Goal: Task Accomplishment & Management: Complete application form

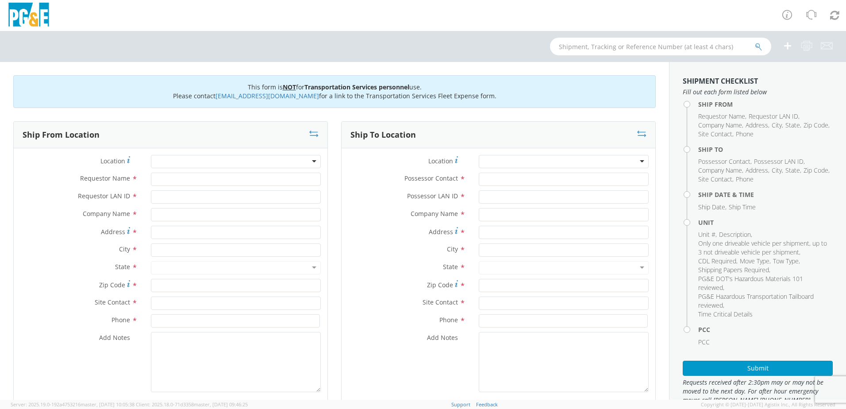
click at [172, 163] on div at bounding box center [236, 161] width 170 height 13
click at [312, 158] on div at bounding box center [236, 161] width 170 height 13
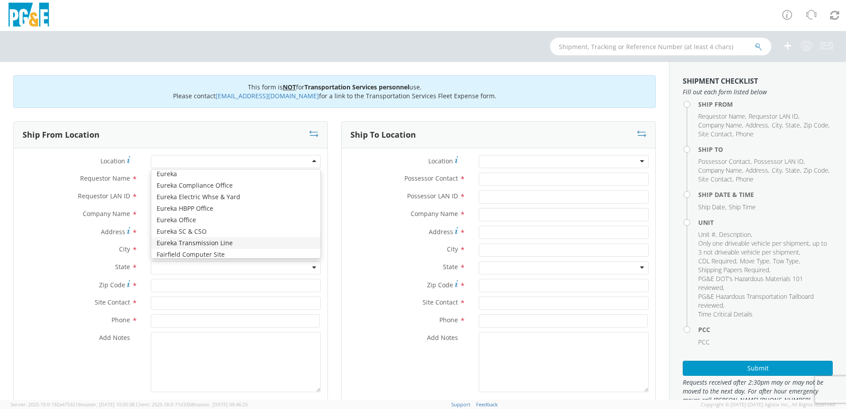
scroll to position [1593, 0]
type input "PG&E"
type input "[STREET_ADDRESS]"
type input "[GEOGRAPHIC_DATA]"
type input "93725"
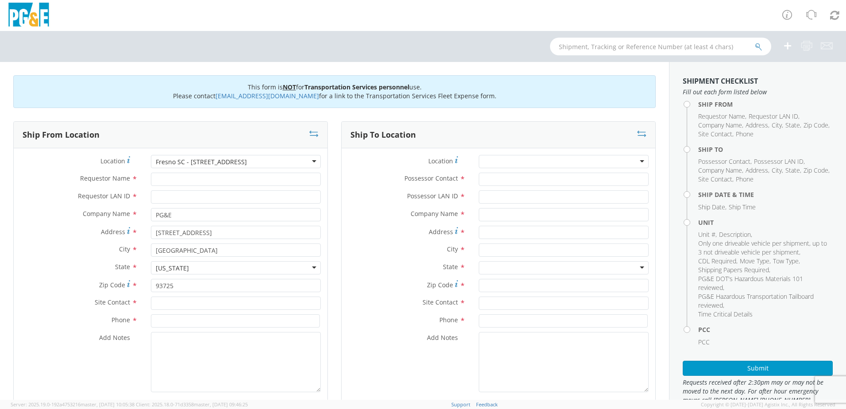
click at [170, 170] on div "Location * [GEOGRAPHIC_DATA] SC - [STREET_ADDRESS] - [STREET_ADDRESS] (OBSOLETE…" at bounding box center [171, 164] width 314 height 18
click at [165, 178] on input "Requestor Name *" at bounding box center [236, 179] width 170 height 13
type input "J"
type input "[PERSON_NAME]"
click at [156, 194] on input "Requestor LAN ID *" at bounding box center [236, 196] width 170 height 13
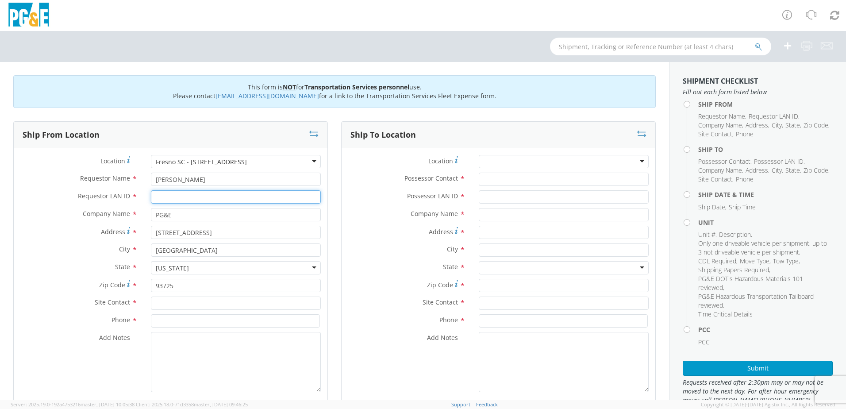
paste input "JNVM"
type input "JNVM"
click at [176, 306] on input "text" at bounding box center [236, 303] width 170 height 13
drag, startPoint x: 216, startPoint y: 179, endPoint x: 130, endPoint y: 186, distance: 86.6
click at [129, 185] on div "Requestor Name * [PERSON_NAME]" at bounding box center [171, 179] width 314 height 13
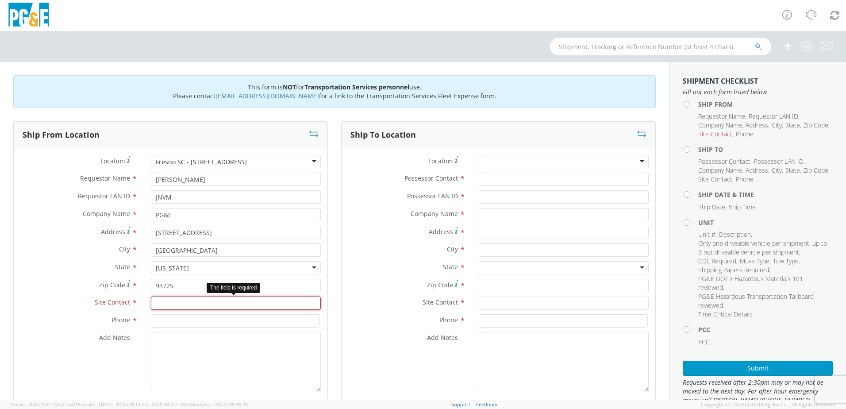
click at [153, 305] on input "text" at bounding box center [236, 303] width 170 height 13
paste input "[PERSON_NAME]"
type input "[PERSON_NAME]"
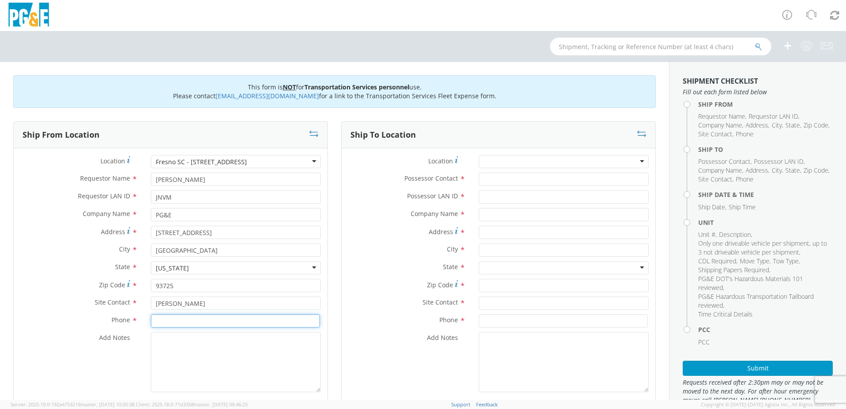
click at [166, 323] on input at bounding box center [235, 320] width 169 height 13
click at [166, 320] on input at bounding box center [235, 320] width 169 height 13
paste input "[PHONE_NUMBER]"
type input "[PHONE_NUMBER]"
click at [176, 352] on textarea "Add Notes *" at bounding box center [236, 362] width 170 height 60
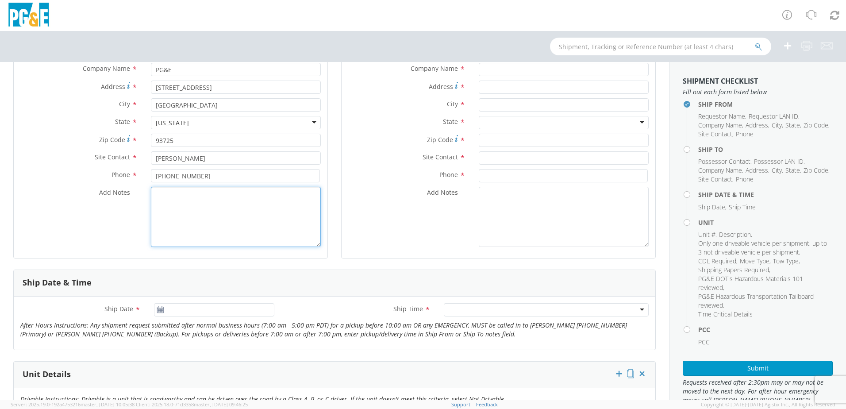
scroll to position [133, 0]
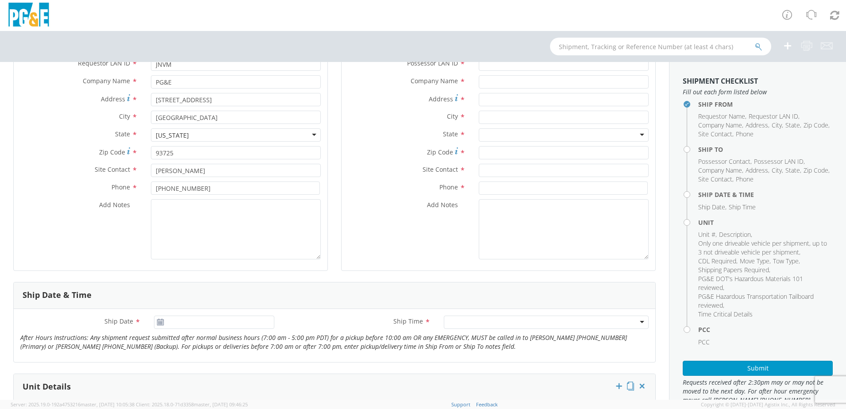
click at [157, 321] on icon at bounding box center [161, 322] width 8 height 7
click at [158, 323] on use at bounding box center [160, 322] width 6 height 6
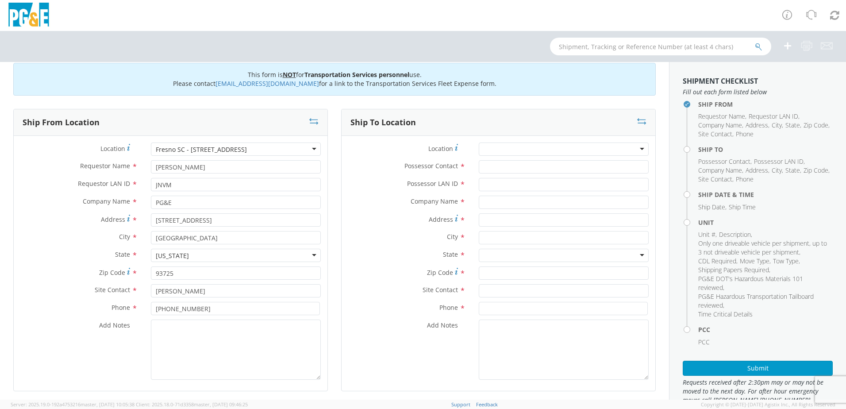
scroll to position [0, 0]
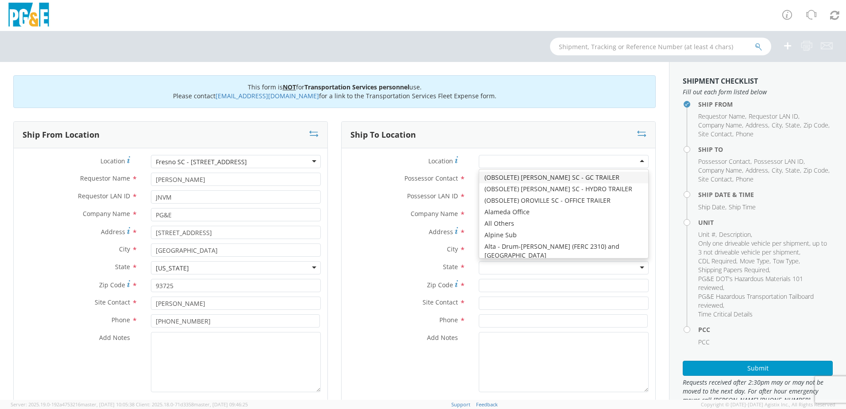
click at [498, 156] on div at bounding box center [564, 161] width 170 height 13
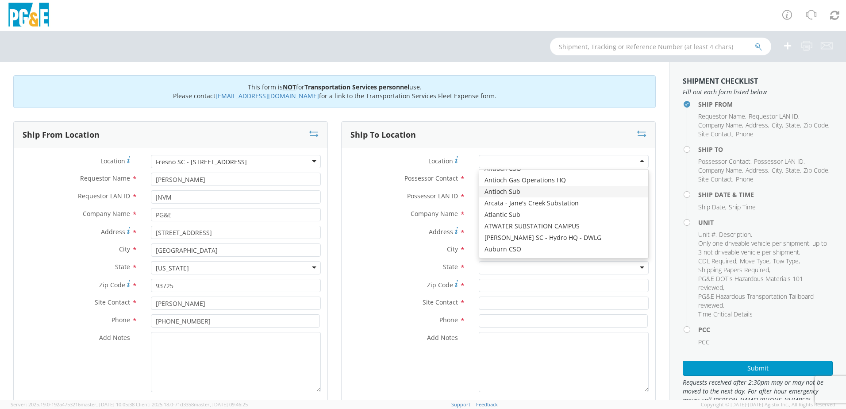
type input "PG&E"
type input "[STREET_ADDRESS]"
type input "Antioch"
type input "94509"
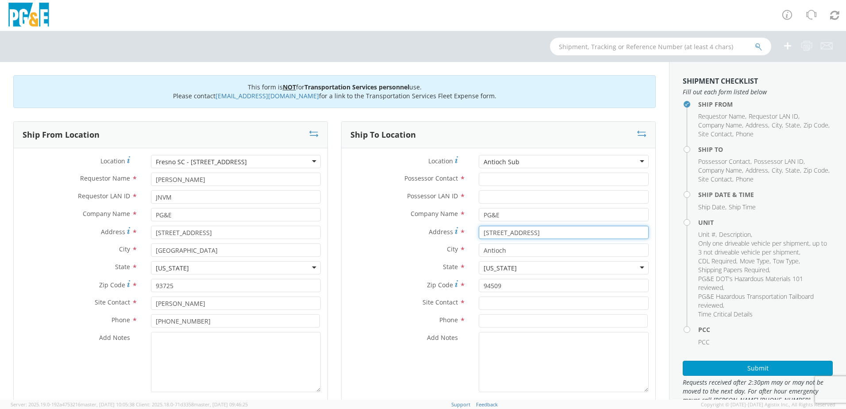
click at [580, 235] on input "[STREET_ADDRESS]" at bounding box center [564, 232] width 170 height 13
click at [637, 234] on input "[STREET_ADDRESS]" at bounding box center [564, 232] width 170 height 13
drag, startPoint x: 529, startPoint y: 234, endPoint x: 435, endPoint y: 236, distance: 93.9
click at [435, 236] on div "Address * [STREET_ADDRESS]" at bounding box center [499, 232] width 314 height 13
click at [532, 267] on div "[US_STATE]" at bounding box center [564, 267] width 170 height 13
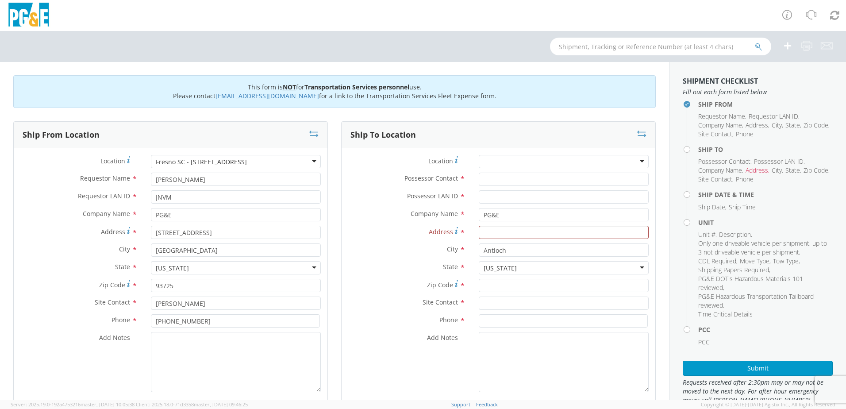
scroll to position [10, 0]
drag, startPoint x: 531, startPoint y: 267, endPoint x: 524, endPoint y: 267, distance: 7.1
click at [530, 267] on div "[US_STATE]" at bounding box center [564, 267] width 170 height 13
click at [504, 250] on input "Antioch" at bounding box center [564, 249] width 170 height 13
click at [510, 250] on input "Antioch" at bounding box center [564, 249] width 170 height 13
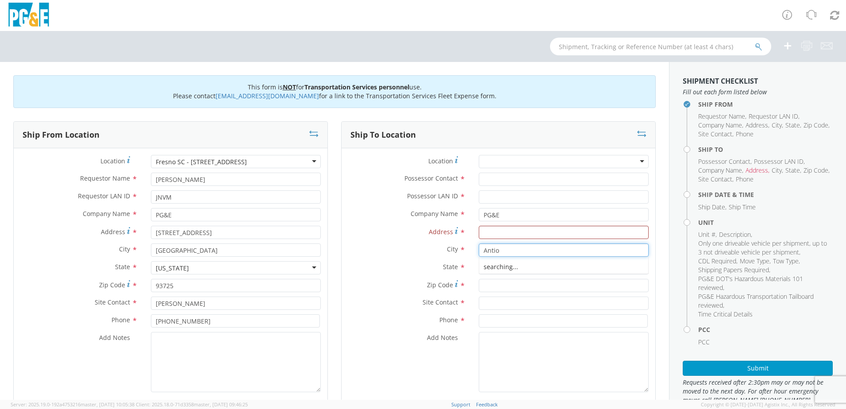
type input "Anti"
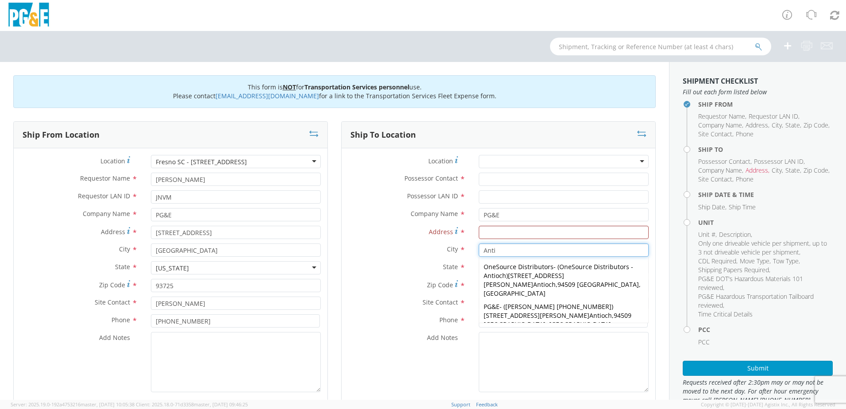
click at [515, 333] on span "[STREET_ADDRESS][GEOGRAPHIC_DATA] och" at bounding box center [546, 337] width 79 height 8
type input "[STREET_ADDRESS]"
type input "Antioch"
type input "94509-2862"
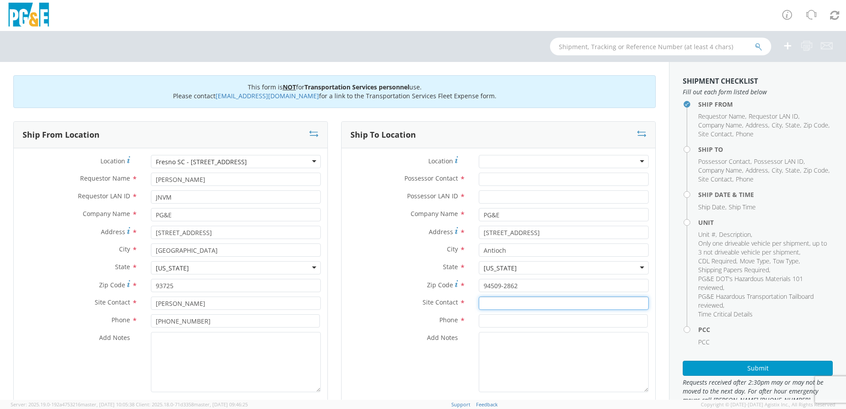
click at [494, 305] on input "text" at bounding box center [564, 303] width 170 height 13
click at [492, 162] on div at bounding box center [564, 161] width 170 height 13
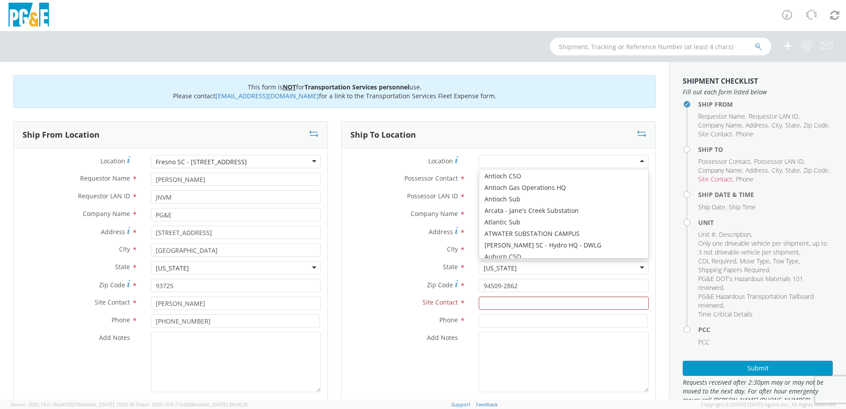
scroll to position [133, 0]
click at [368, 235] on label "Address *" at bounding box center [407, 232] width 131 height 12
click at [479, 235] on input "[STREET_ADDRESS]" at bounding box center [564, 232] width 170 height 13
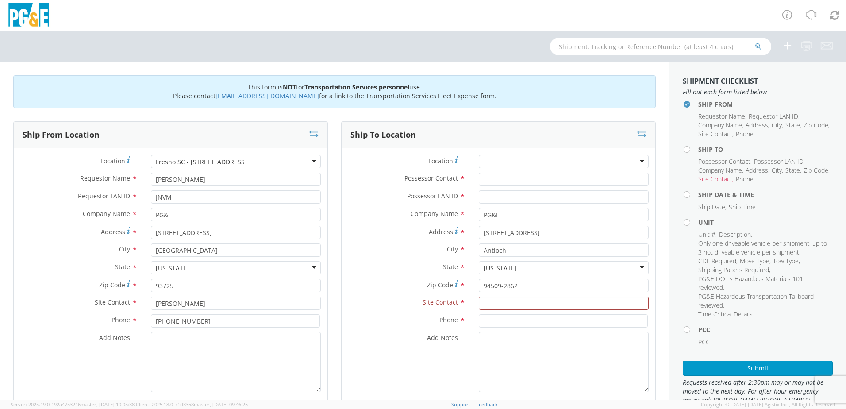
click at [484, 162] on input "select-one" at bounding box center [485, 162] width 2 height 9
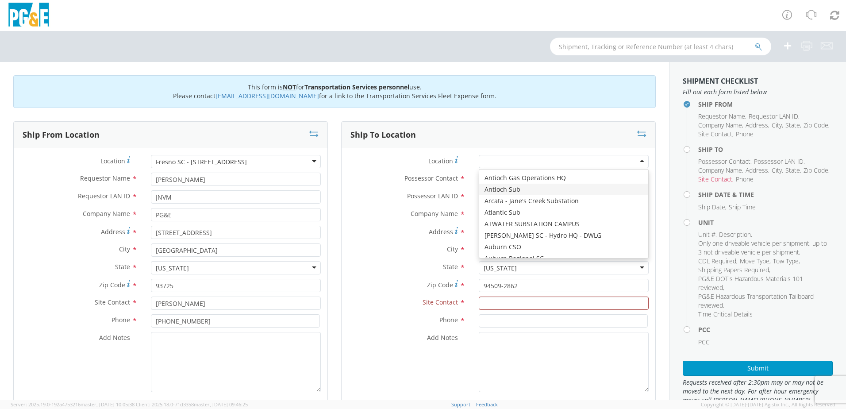
scroll to position [117, 0]
type input "[STREET_ADDRESS]"
type input "94509"
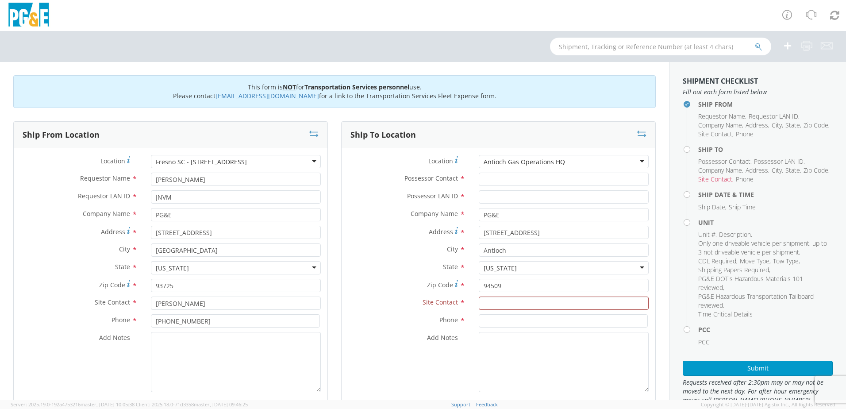
click at [635, 162] on div "Antioch Gas Operations HQ" at bounding box center [564, 161] width 170 height 13
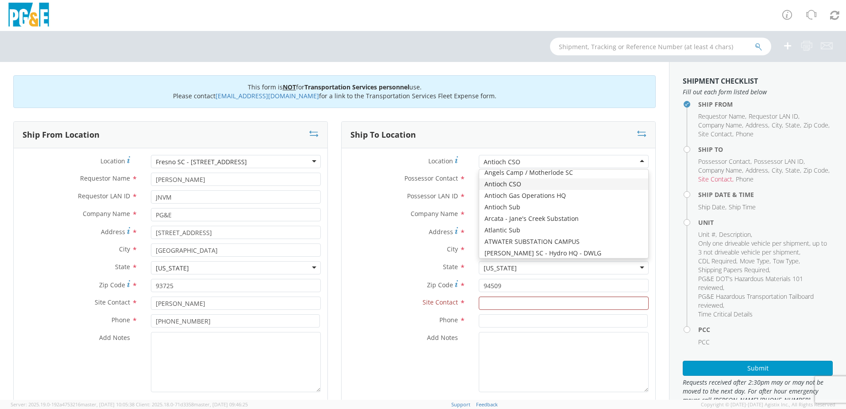
click at [640, 162] on div "Antioch CSO" at bounding box center [564, 161] width 170 height 13
type input "[STREET_ADDRESS]"
click at [633, 160] on div "Antioch Sub" at bounding box center [564, 161] width 170 height 13
click at [536, 156] on div "Antioch Sub" at bounding box center [564, 161] width 170 height 13
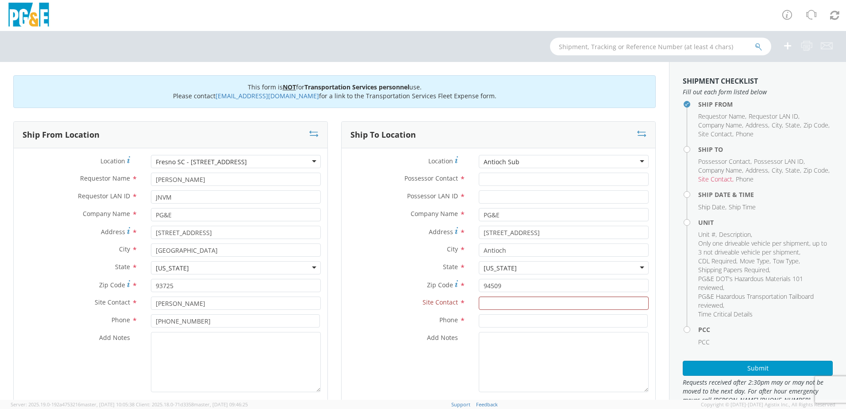
drag, startPoint x: 532, startPoint y: 158, endPoint x: 466, endPoint y: 158, distance: 66.0
click at [466, 158] on div "Location * [GEOGRAPHIC_DATA] (OBSOLETE) [PERSON_NAME] SC - GC TRAILER (OBSOLETE…" at bounding box center [499, 161] width 314 height 13
click at [486, 161] on div "Antioch Sub" at bounding box center [502, 162] width 36 height 9
click at [517, 168] on div "Antioch Sub (OBSOLETE) [PERSON_NAME] SC - GC TRAILER (OBSOLETE) [PERSON_NAME] S…" at bounding box center [564, 161] width 170 height 13
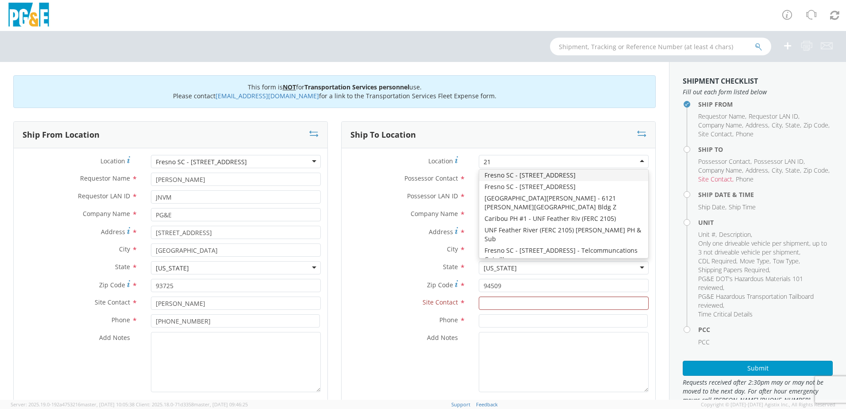
scroll to position [0, 0]
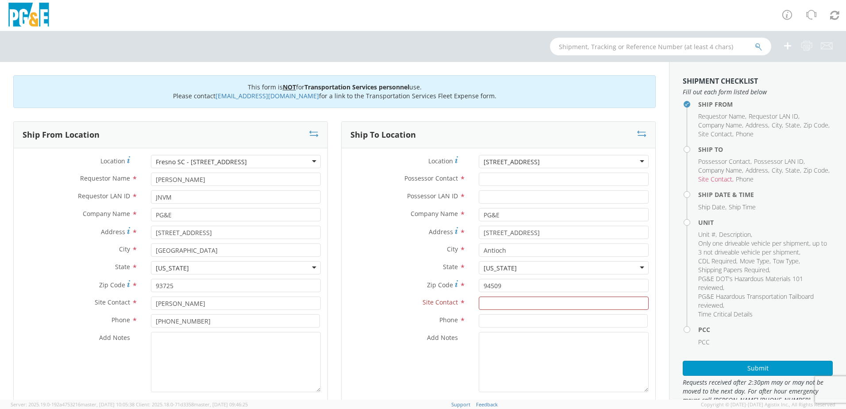
type input "[STREET_ADDRESS]"
type input "[PERSON_NAME]"
type input "96013"
click at [591, 160] on div "(OBSOLETE) [PERSON_NAME] SC - GC TRAILER" at bounding box center [564, 161] width 170 height 13
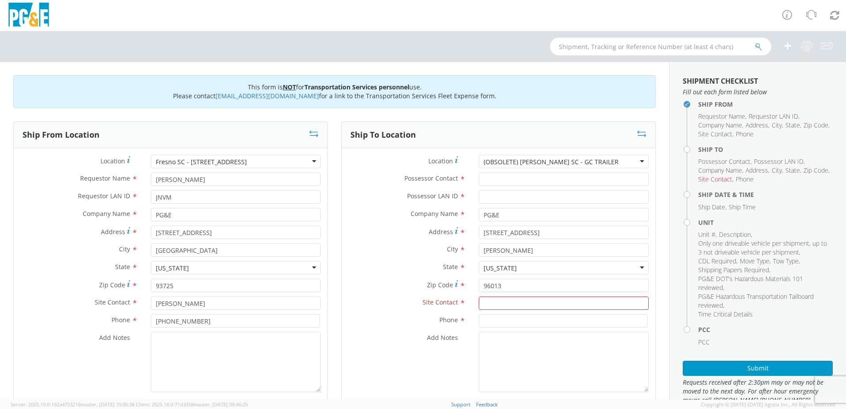
click at [635, 164] on div "(OBSOLETE) [PERSON_NAME] SC - GC TRAILER" at bounding box center [564, 161] width 170 height 13
click at [635, 163] on div "(OBSOLETE) [PERSON_NAME] SC - GC TRAILER" at bounding box center [564, 161] width 170 height 13
click at [635, 162] on div "(OBSOLETE) [PERSON_NAME] SC - GC TRAILER" at bounding box center [564, 161] width 170 height 13
click at [594, 164] on div "(OBSOLETE) [PERSON_NAME] SC - GC TRAILER" at bounding box center [564, 161] width 170 height 13
click at [342, 369] on div "Add Notes *" at bounding box center [499, 362] width 314 height 60
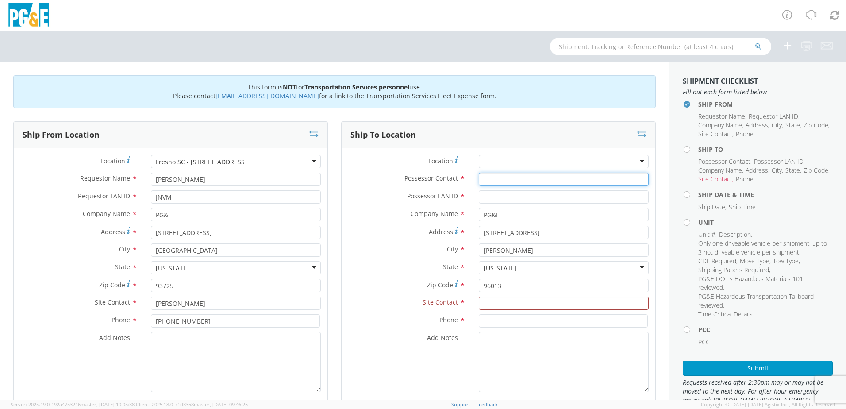
click at [486, 179] on input "Possessor Contact *" at bounding box center [564, 179] width 170 height 13
click at [502, 239] on div "Address * [STREET_ADDRESS]" at bounding box center [499, 235] width 314 height 18
click at [509, 229] on input "[STREET_ADDRESS]" at bounding box center [564, 232] width 170 height 13
drag, startPoint x: 582, startPoint y: 231, endPoint x: 462, endPoint y: 221, distance: 120.8
click at [462, 221] on div "Location * (OBSOLETE) [PERSON_NAME] SC - GC TRAILER (OBSOLETE) [GEOGRAPHIC_DATA…" at bounding box center [499, 276] width 314 height 242
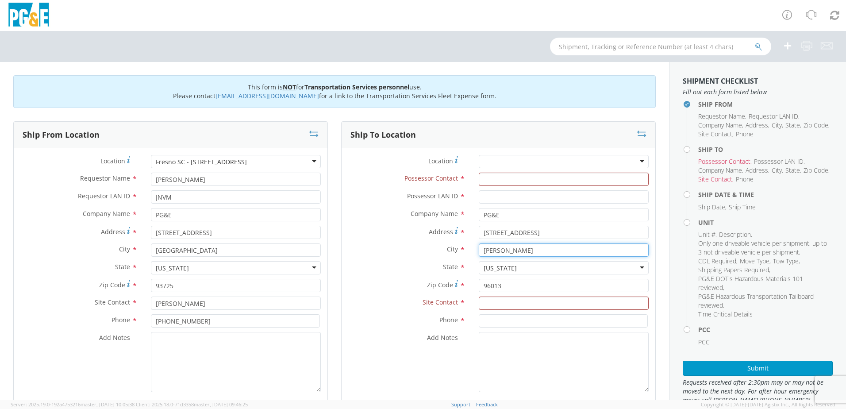
click at [510, 247] on input "[PERSON_NAME]" at bounding box center [564, 249] width 170 height 13
drag, startPoint x: 507, startPoint y: 247, endPoint x: 436, endPoint y: 238, distance: 72.4
click at [439, 238] on div "Location * (OBSOLETE) [PERSON_NAME] SC - GC TRAILER (OBSOLETE) [GEOGRAPHIC_DATA…" at bounding box center [499, 276] width 314 height 242
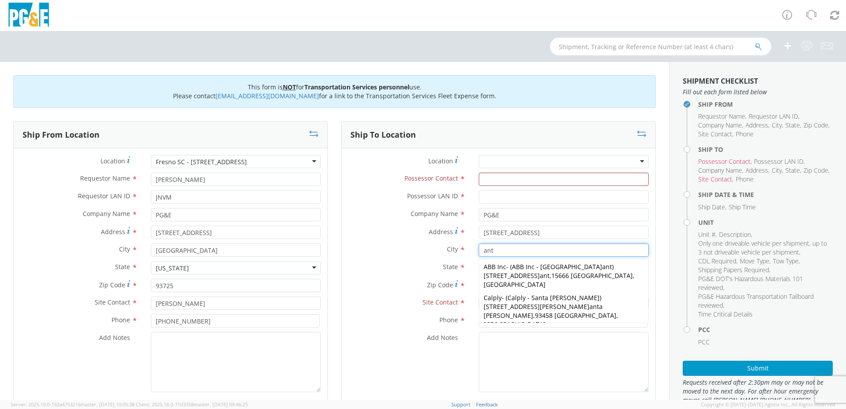
type input "anti"
click at [540, 333] on span "[STREET_ADDRESS][GEOGRAPHIC_DATA] och" at bounding box center [546, 337] width 79 height 8
type input "[STREET_ADDRESS]"
type input "Antioch"
type input "94509-2862"
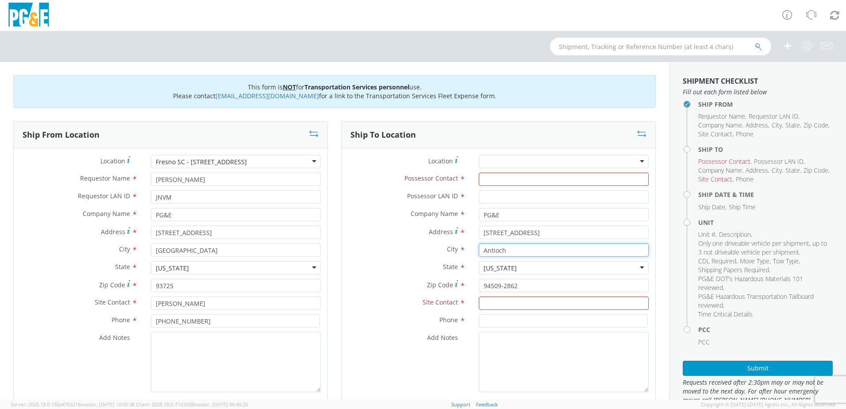
type input "Antioch"
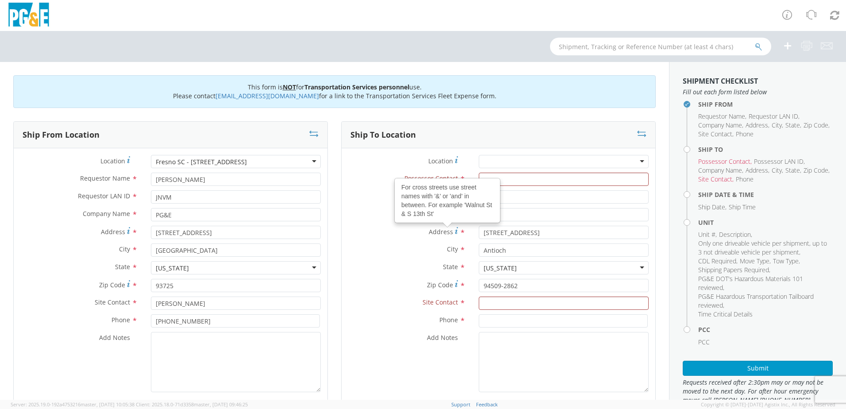
drag, startPoint x: 489, startPoint y: 196, endPoint x: 520, endPoint y: 191, distance: 31.8
click at [489, 196] on div "For cross streets use street names with '&' or 'and' in between. For example 'W…" at bounding box center [447, 200] width 104 height 43
click at [489, 226] on input "[STREET_ADDRESS]" at bounding box center [564, 232] width 170 height 13
click at [514, 189] on div "Possessor Contact *" at bounding box center [499, 182] width 314 height 18
click at [503, 203] on input "Possessor LAN ID *" at bounding box center [564, 196] width 170 height 13
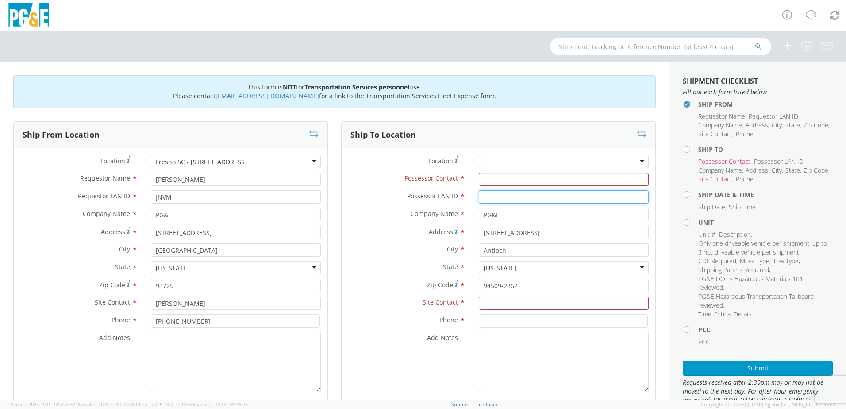
paste input "JDWS"
type input "JDWS"
click at [487, 321] on input at bounding box center [563, 320] width 169 height 13
paste input "[PHONE_NUMBER]"
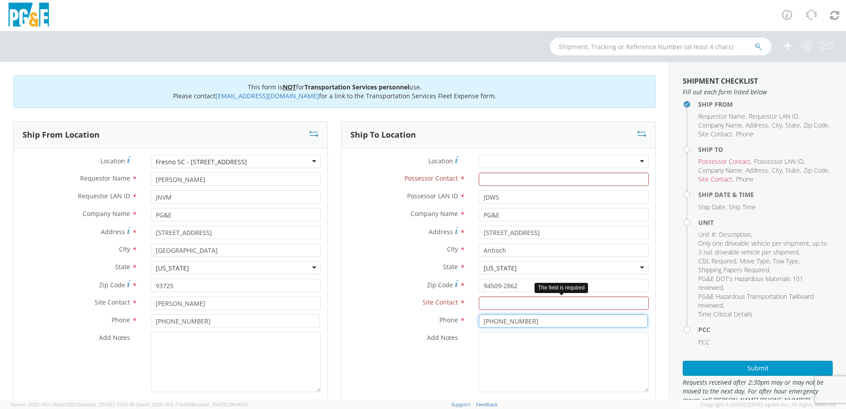
type input "[PHONE_NUMBER]"
click at [488, 301] on input "text" at bounding box center [564, 303] width 170 height 13
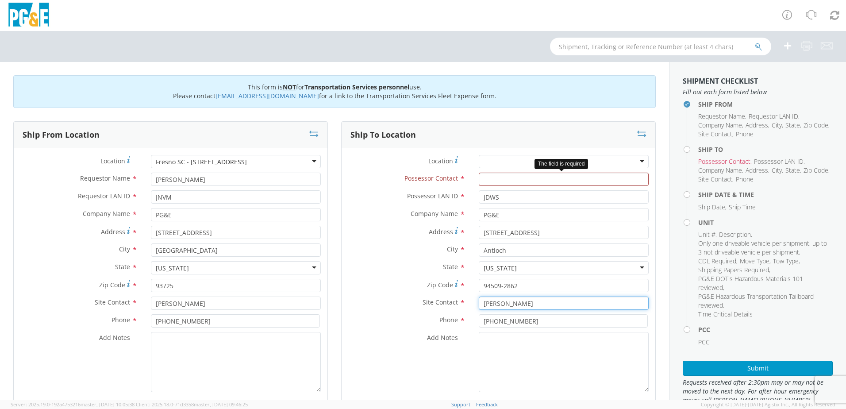
type input "[PERSON_NAME]"
click at [499, 177] on input "Possessor Contact *" at bounding box center [564, 179] width 170 height 13
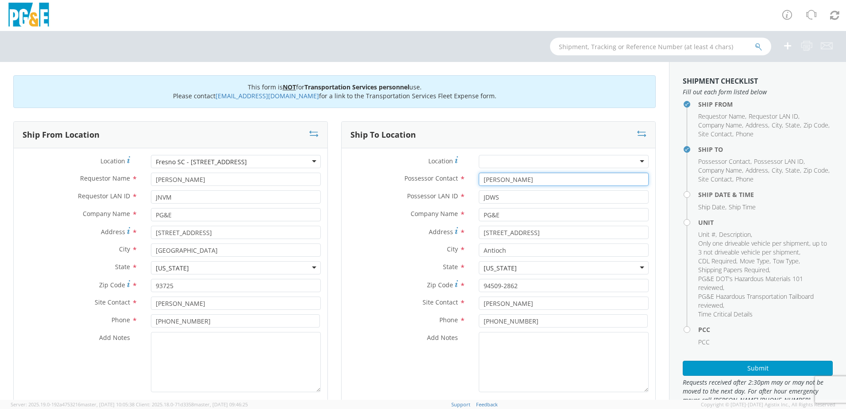
type input "[PERSON_NAME]"
click at [527, 354] on textarea "Add Notes *" at bounding box center [564, 362] width 170 height 60
click at [213, 357] on textarea "Add Notes *" at bounding box center [236, 362] width 170 height 60
click at [197, 347] on textarea "Add Notes *" at bounding box center [236, 362] width 170 height 60
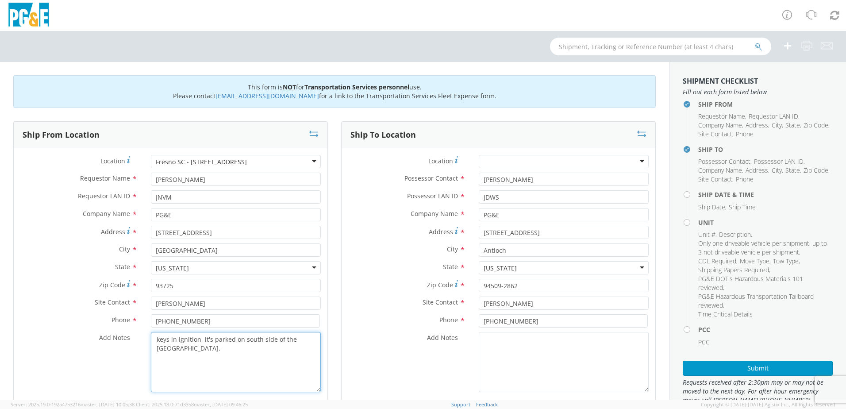
type textarea "keys in ignition, it's parked on south side of the [GEOGRAPHIC_DATA]."
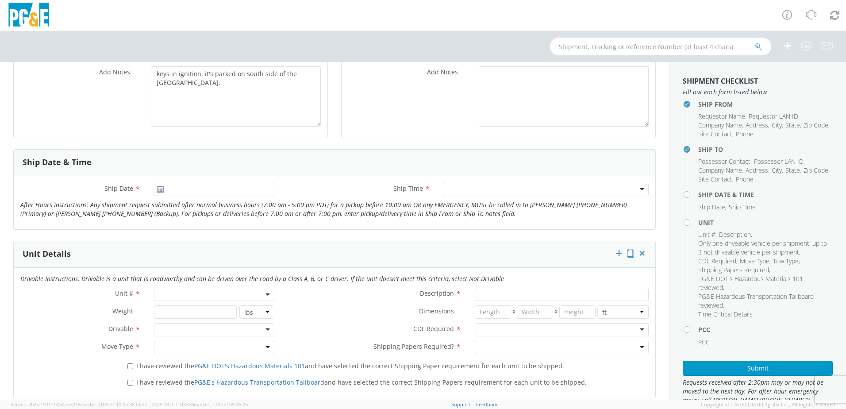
scroll to position [133, 0]
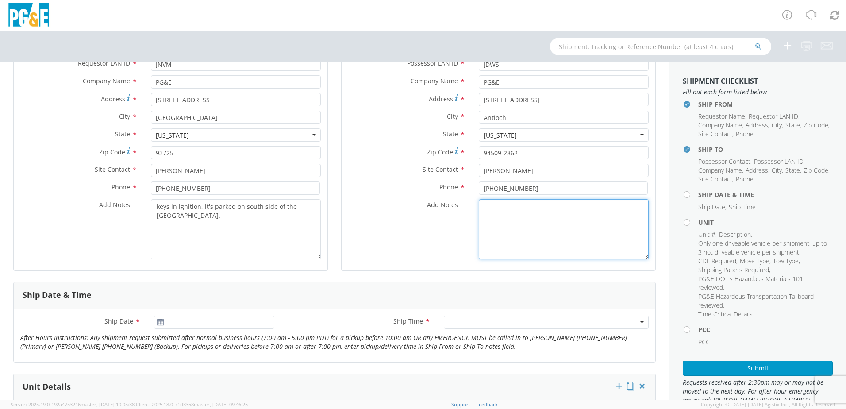
click at [512, 231] on textarea "Add Notes *" at bounding box center [564, 229] width 170 height 60
click at [157, 322] on icon at bounding box center [161, 322] width 8 height 7
click at [162, 323] on use at bounding box center [160, 322] width 6 height 6
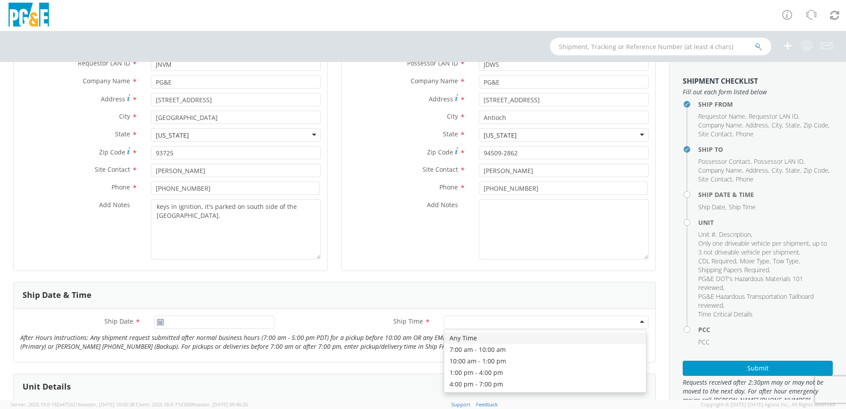
click at [488, 325] on div at bounding box center [546, 322] width 205 height 13
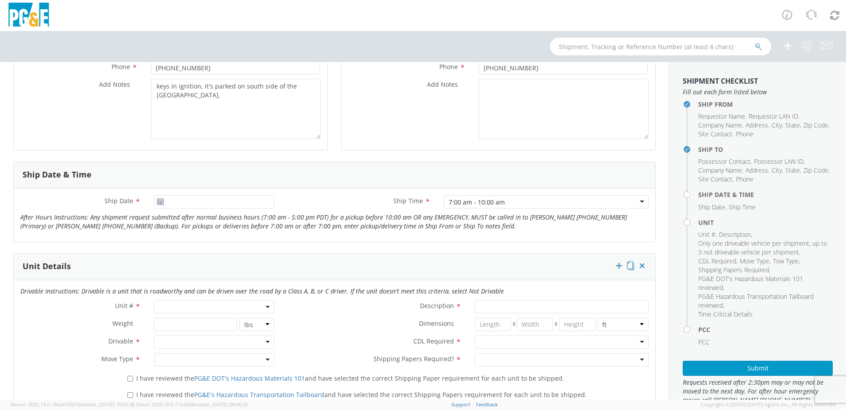
scroll to position [266, 0]
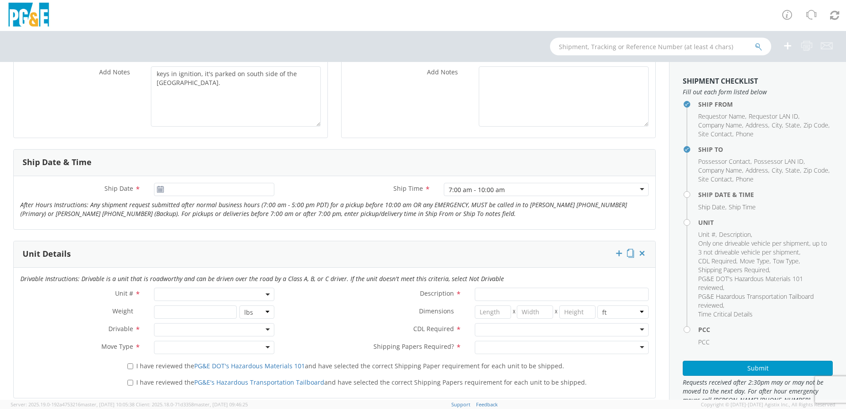
click at [159, 192] on use at bounding box center [160, 189] width 6 height 6
click at [170, 189] on input "[DATE]" at bounding box center [214, 189] width 120 height 13
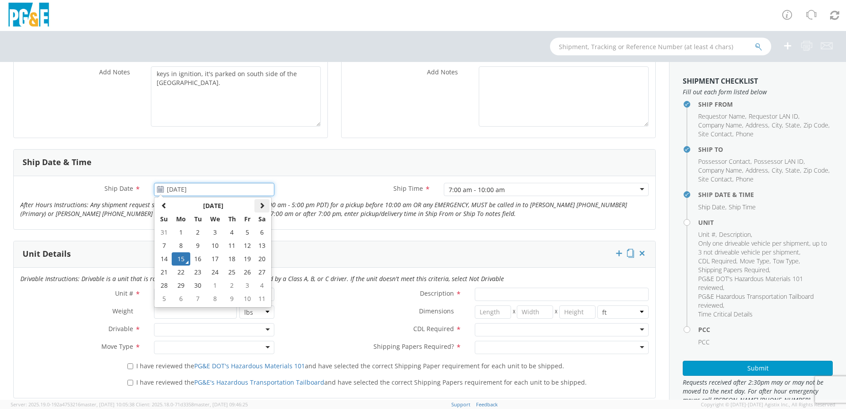
click at [260, 207] on span at bounding box center [262, 205] width 6 height 6
click at [163, 208] on th at bounding box center [163, 205] width 15 height 13
click at [248, 263] on td "19" at bounding box center [247, 258] width 15 height 13
click at [224, 190] on input "[DATE]" at bounding box center [214, 189] width 120 height 13
click at [262, 259] on td "20" at bounding box center [262, 258] width 15 height 13
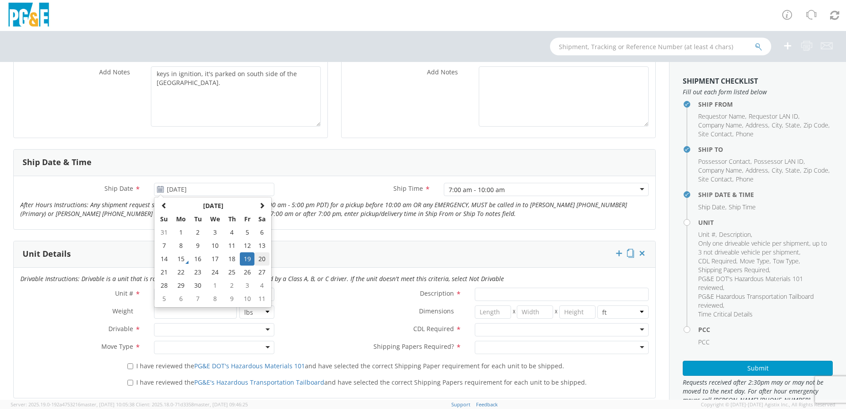
type input "[DATE]"
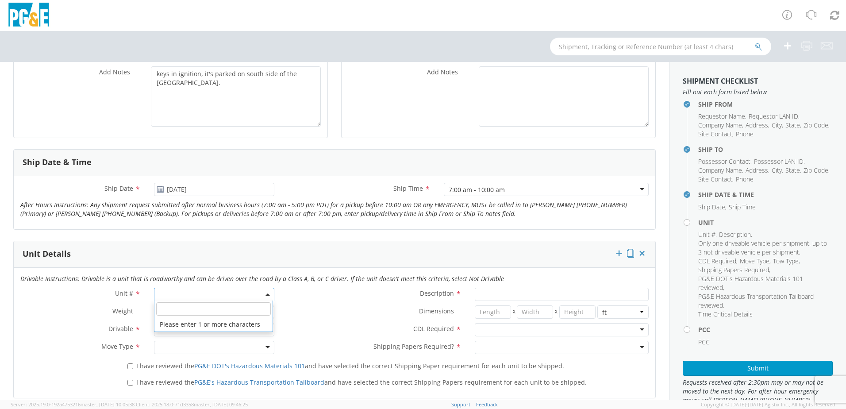
click at [174, 289] on span at bounding box center [214, 294] width 120 height 13
click at [186, 309] on input "search" at bounding box center [213, 308] width 115 height 13
click at [187, 294] on span at bounding box center [214, 294] width 120 height 13
click at [187, 293] on span at bounding box center [214, 294] width 120 height 13
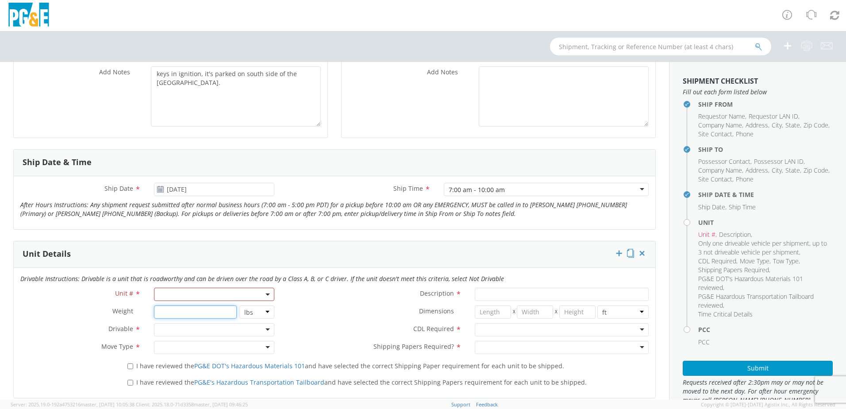
click at [192, 315] on input "number" at bounding box center [195, 311] width 82 height 13
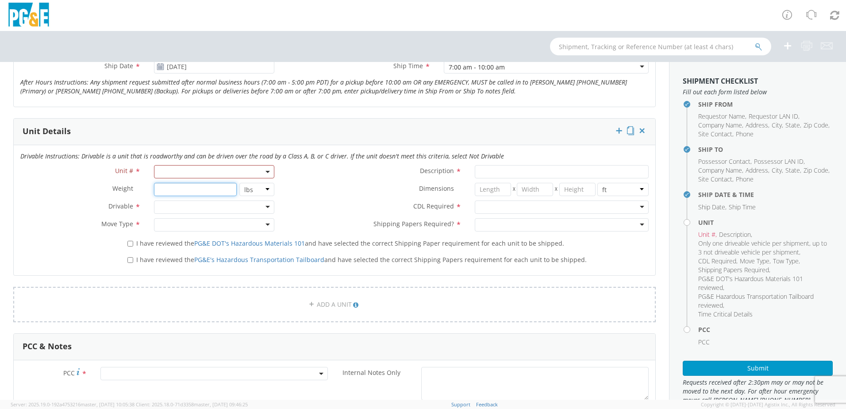
scroll to position [398, 0]
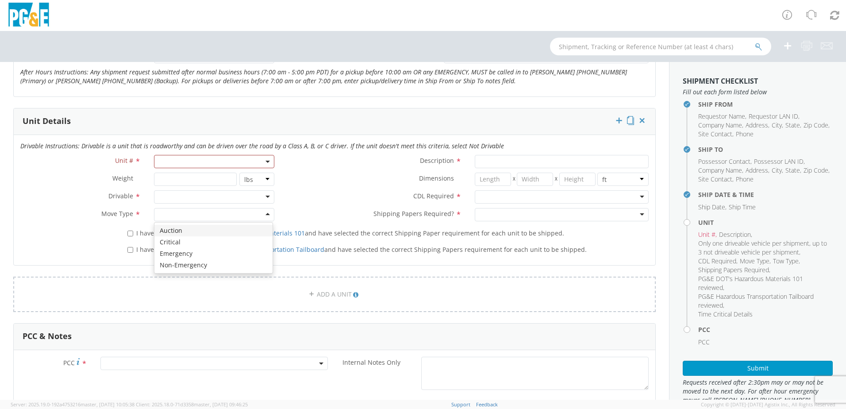
click at [270, 215] on div at bounding box center [214, 214] width 120 height 13
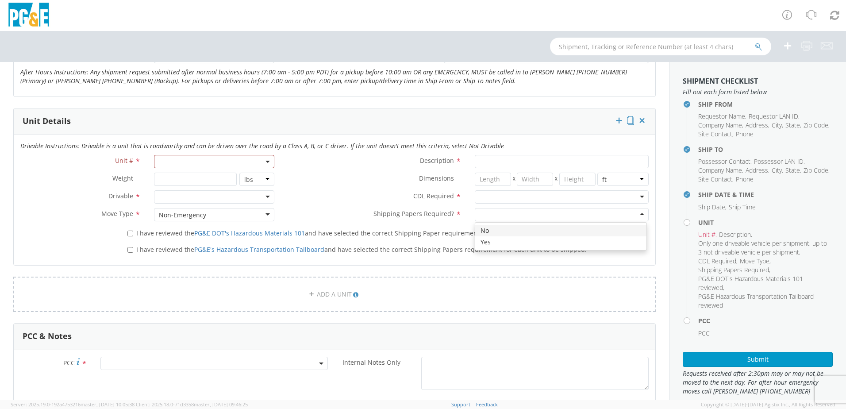
click at [636, 215] on div at bounding box center [562, 214] width 174 height 13
click at [633, 197] on div at bounding box center [562, 196] width 174 height 13
click at [496, 153] on div "Drivable Instructions: Drivable is a unit that is roadworthy and can be driven …" at bounding box center [335, 148] width 642 height 13
click at [489, 157] on input "Description *" at bounding box center [562, 161] width 174 height 13
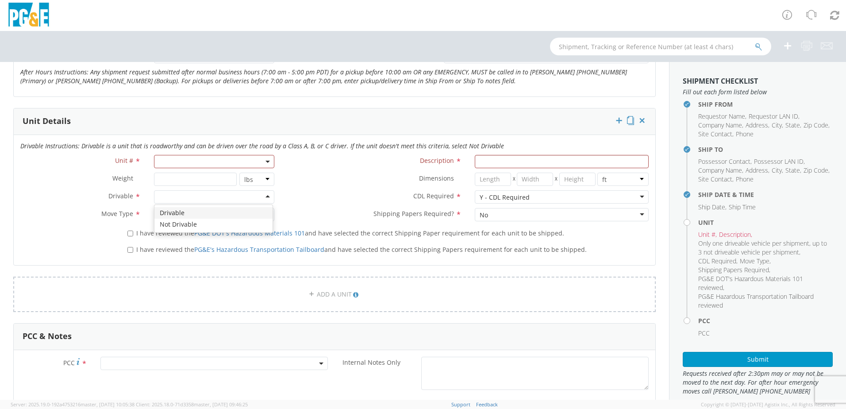
click at [267, 201] on div at bounding box center [214, 196] width 120 height 13
click at [210, 159] on span at bounding box center [214, 161] width 120 height 13
click at [194, 173] on input "search" at bounding box center [213, 176] width 115 height 13
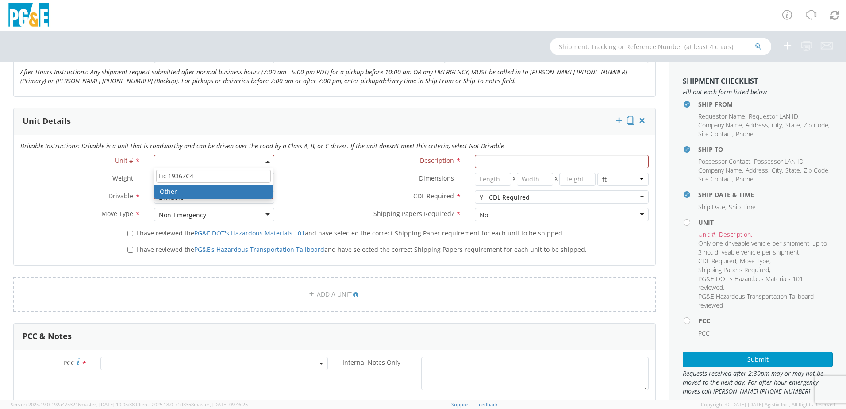
type input "Lic 19367C4"
click at [309, 189] on div "Dimensions * X X in cm ft" at bounding box center [468, 182] width 374 height 18
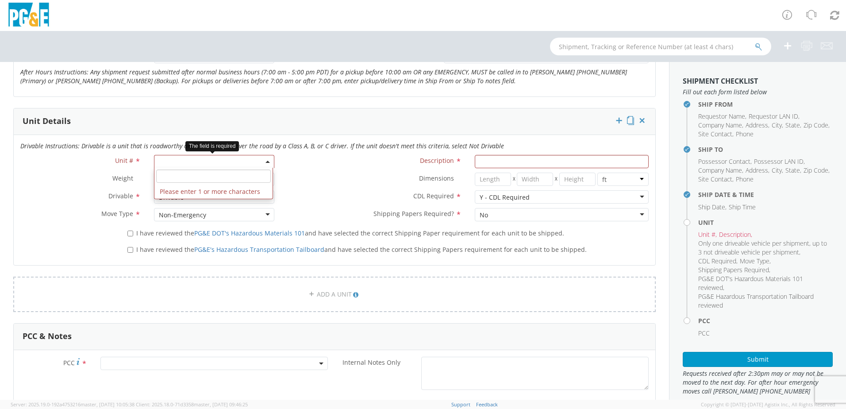
click at [270, 162] on span at bounding box center [214, 161] width 120 height 13
click at [224, 177] on input "search" at bounding box center [213, 176] width 115 height 13
type input "CA509"
click at [302, 207] on div "CDL Required * Y - CDL Required Y - CDL Required N - CDL Not Required Y - CDL R…" at bounding box center [468, 199] width 374 height 18
click at [267, 159] on span at bounding box center [214, 161] width 120 height 13
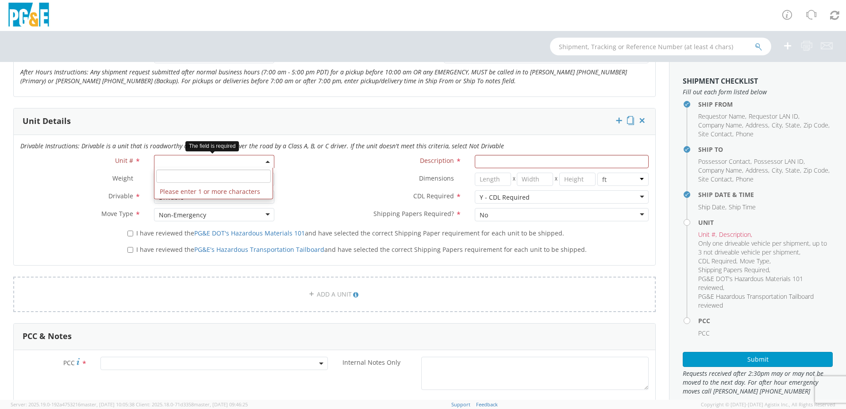
click at [202, 177] on input "search" at bounding box center [213, 176] width 115 height 13
type input "ca509"
select select "Other"
select select "? undefined:undefined ?"
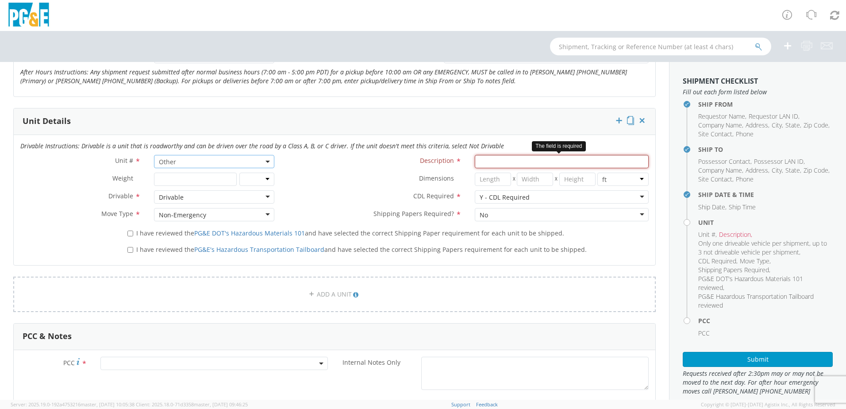
click at [496, 162] on input "Description *" at bounding box center [562, 161] width 174 height 13
type input "Mud Pump/Water Truck"
click at [495, 183] on input "number" at bounding box center [493, 179] width 36 height 13
click at [268, 178] on select "lbs kgs" at bounding box center [256, 179] width 35 height 13
click at [333, 179] on label "Dimensions *" at bounding box center [374, 179] width 187 height 12
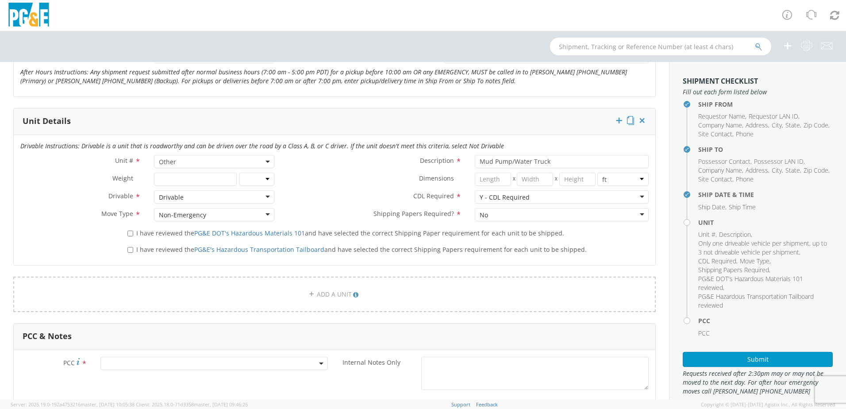
click at [133, 235] on label "I have reviewed the PG&E DOT's Hazardous Materials 101 and have selected the co…" at bounding box center [346, 233] width 439 height 10
click at [133, 235] on input "I have reviewed the PG&E DOT's Hazardous Materials 101 and have selected the co…" at bounding box center [130, 234] width 6 height 6
checkbox input "true"
click at [129, 251] on input "I have reviewed the PG&E's Hazardous Transportation Tailboard and have selected…" at bounding box center [130, 250] width 6 height 6
checkbox input "true"
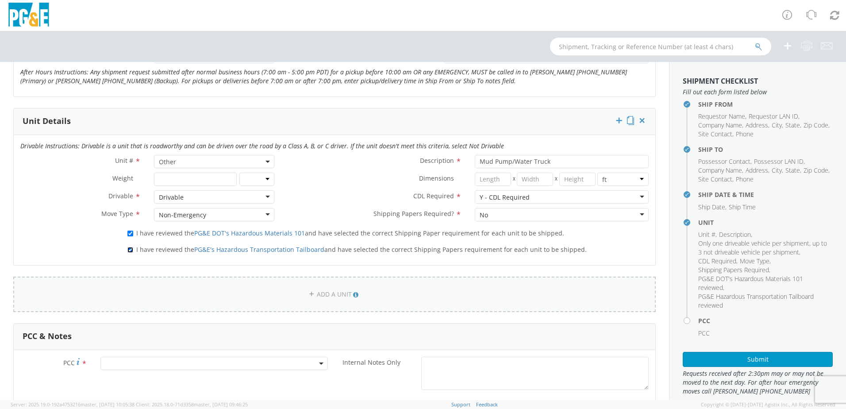
scroll to position [531, 0]
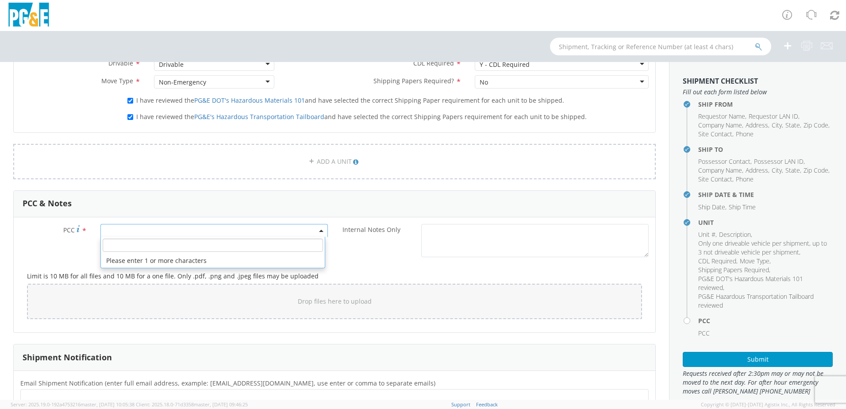
click at [177, 230] on span at bounding box center [214, 230] width 228 height 13
click at [169, 248] on input "number" at bounding box center [213, 245] width 220 height 13
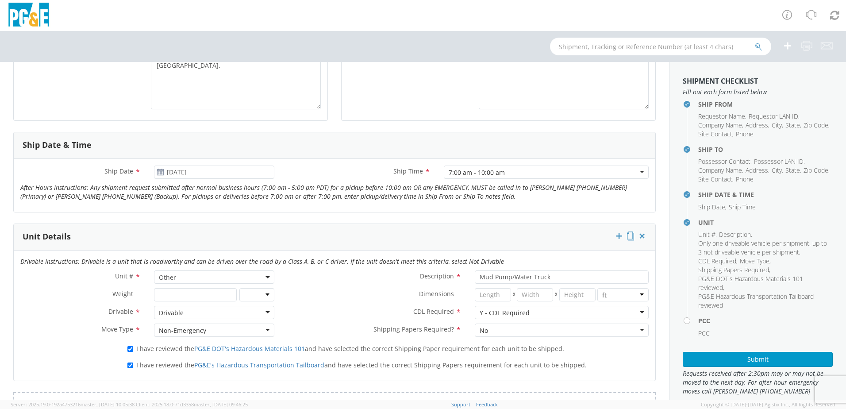
scroll to position [172, 0]
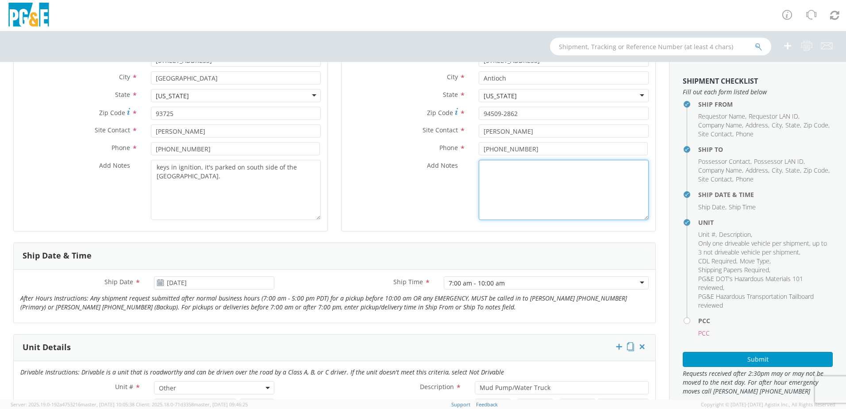
click at [499, 180] on textarea "Add Notes *" at bounding box center [564, 190] width 170 height 60
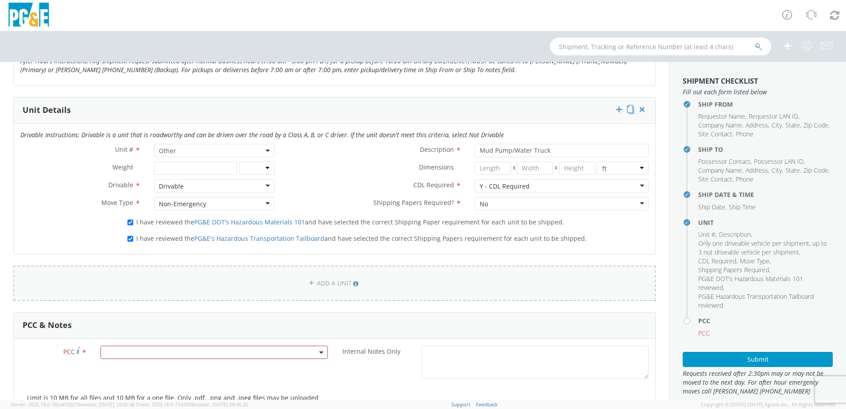
scroll to position [438, 0]
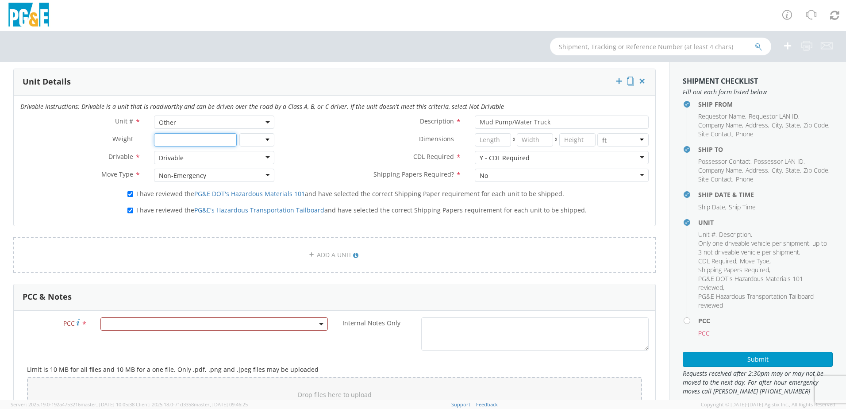
click at [189, 140] on input "number" at bounding box center [195, 139] width 82 height 13
click at [252, 117] on span "Other" at bounding box center [214, 122] width 120 height 13
click at [233, 138] on input "search" at bounding box center [213, 136] width 115 height 13
type input "193"
click at [570, 122] on input "Mud Pump/Water Truck" at bounding box center [562, 122] width 174 height 13
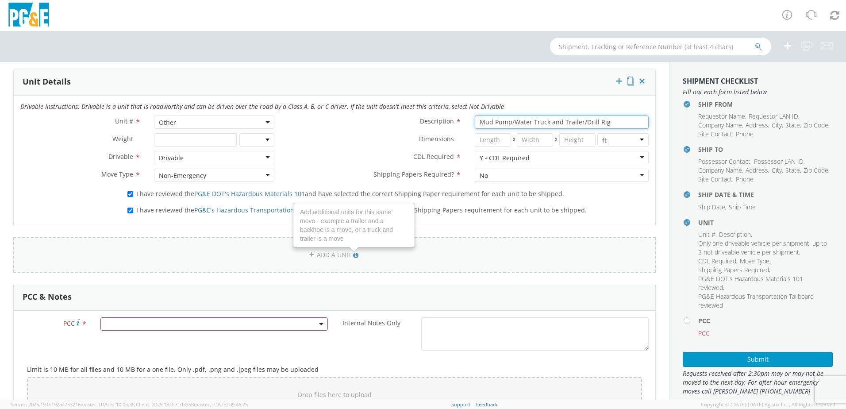
type input "Mud Pump/Water Truck and Trailer/Drill Rig"
click at [353, 253] on icon at bounding box center [355, 255] width 5 height 6
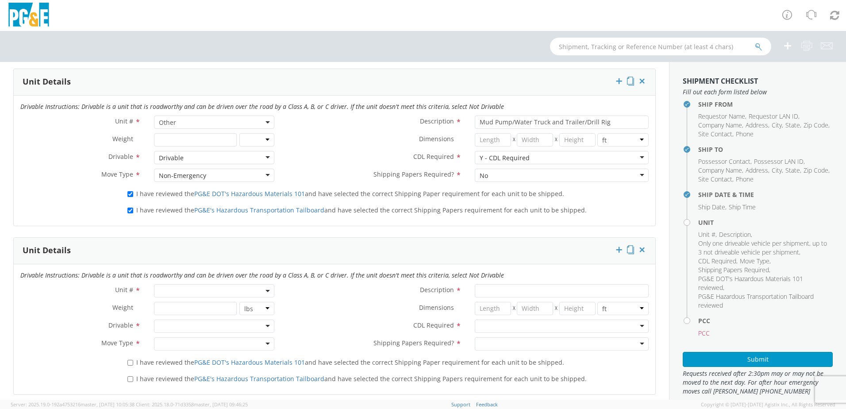
click at [249, 293] on span at bounding box center [214, 290] width 120 height 13
click at [205, 305] on input "search" at bounding box center [213, 305] width 115 height 13
type input "1"
type input "4wz2099"
drag, startPoint x: 159, startPoint y: 321, endPoint x: 173, endPoint y: 320, distance: 13.8
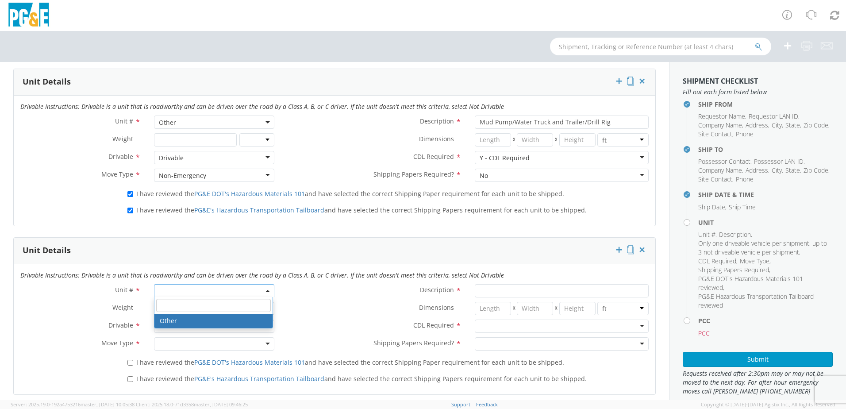
select select "Other"
select select "? undefined:undefined ?"
click at [235, 324] on div at bounding box center [214, 326] width 120 height 13
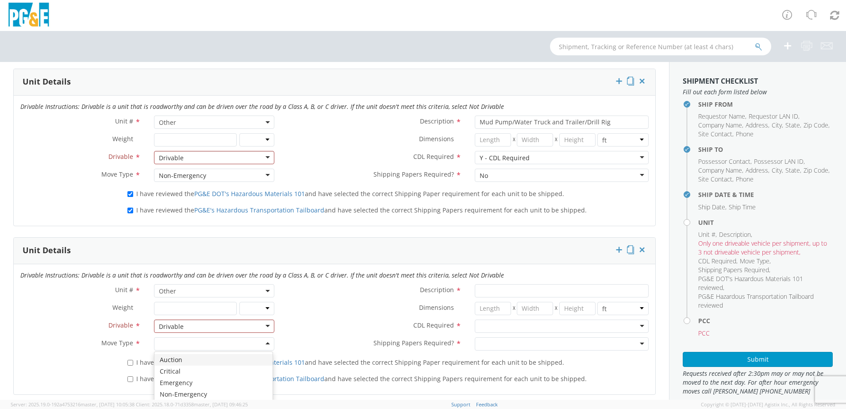
click at [265, 343] on div at bounding box center [214, 343] width 120 height 13
click at [476, 286] on input "Description *" at bounding box center [562, 290] width 174 height 13
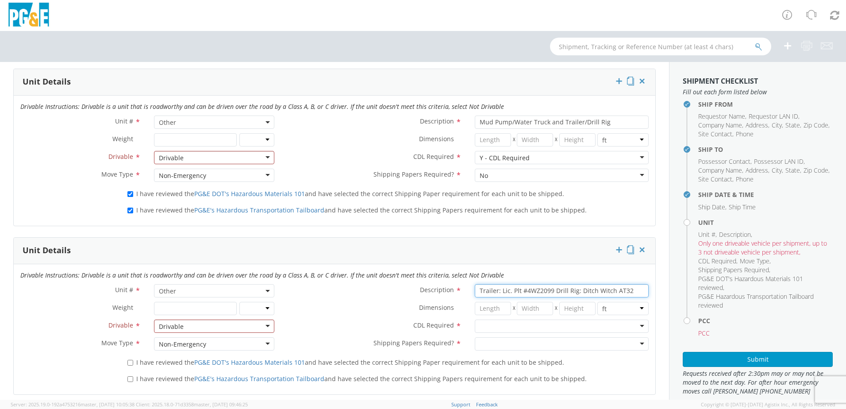
type input "Trailer: Lic. Plt #4WZ2099 Drill Rig: Ditch Witch AT32"
click at [502, 328] on div at bounding box center [562, 326] width 174 height 13
click at [494, 343] on div at bounding box center [562, 343] width 174 height 13
click at [133, 364] on label "I have reviewed the PG&E DOT's Hazardous Materials 101 and have selected the co…" at bounding box center [346, 362] width 439 height 10
click at [133, 364] on input "I have reviewed the PG&E DOT's Hazardous Materials 101 and have selected the co…" at bounding box center [130, 363] width 6 height 6
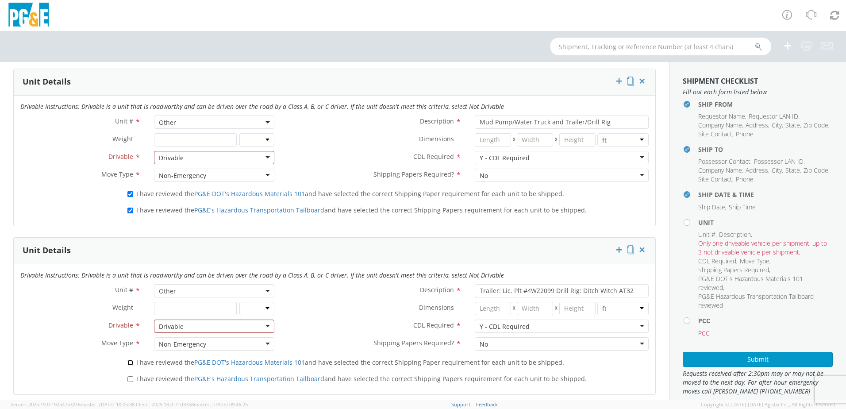
checkbox input "true"
click at [127, 380] on input "I have reviewed the PG&E's Hazardous Transportation Tailboard and have selected…" at bounding box center [130, 379] width 6 height 6
checkbox input "true"
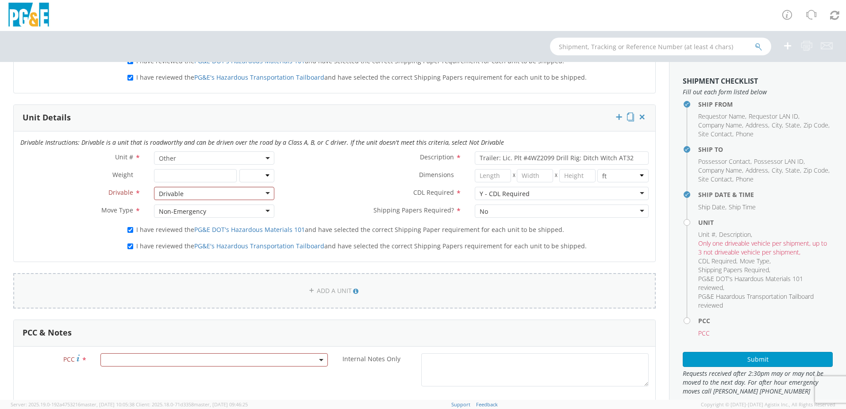
click at [309, 291] on icon at bounding box center [312, 290] width 6 height 6
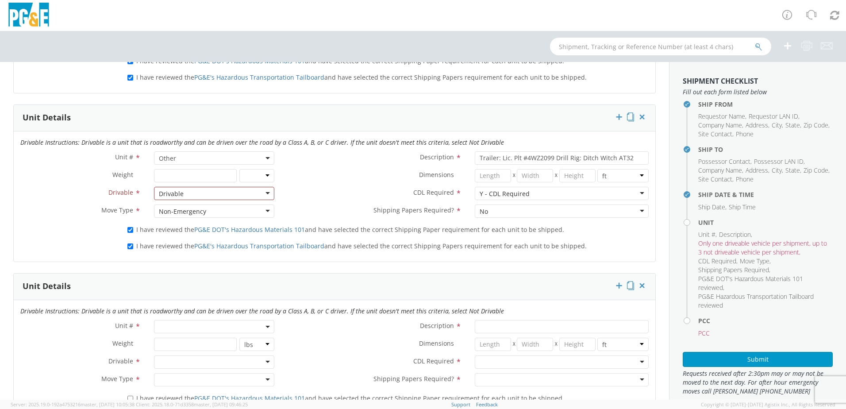
scroll to position [703, 0]
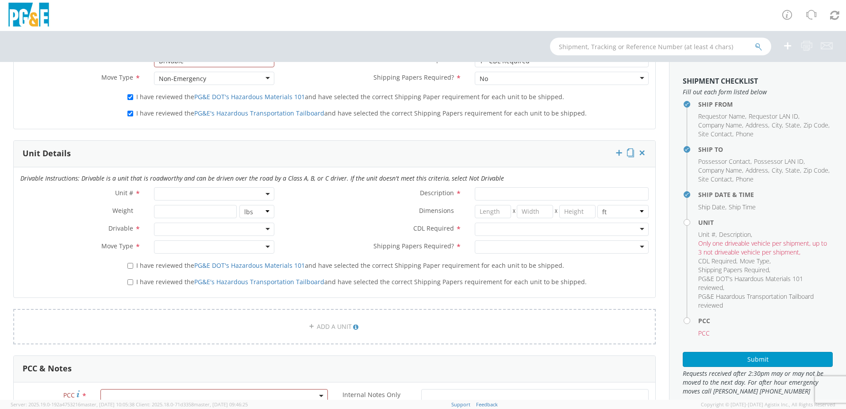
click at [266, 193] on b at bounding box center [268, 194] width 4 height 2
click at [197, 207] on input "search" at bounding box center [213, 208] width 115 height 13
type input "at"
drag, startPoint x: 166, startPoint y: 224, endPoint x: 189, endPoint y: 223, distance: 22.1
select select "Other"
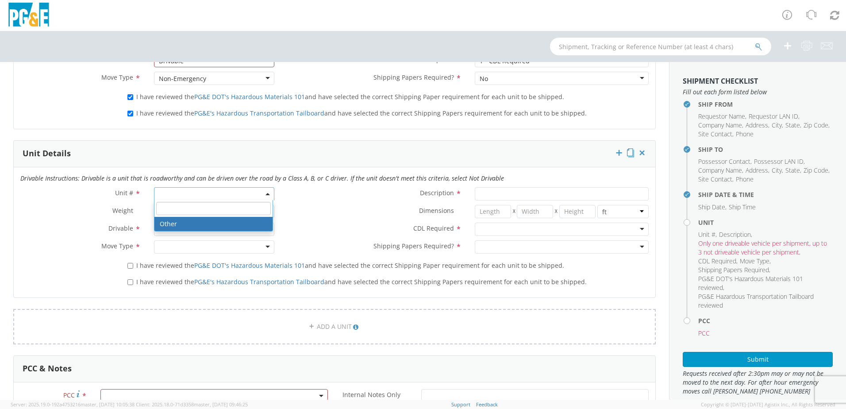
select select "? undefined:undefined ?"
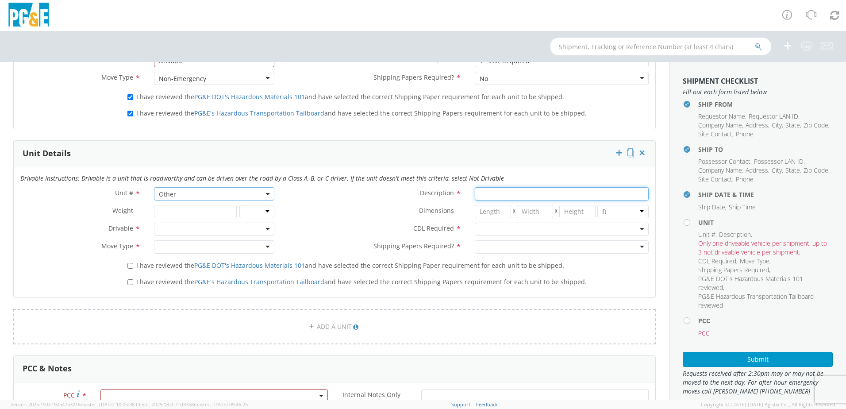
click at [505, 198] on input "Description *" at bounding box center [562, 193] width 174 height 13
type input "aT32 Ditch Witch Drill Rig"
click at [539, 227] on div at bounding box center [562, 229] width 174 height 13
click at [504, 249] on div at bounding box center [562, 246] width 174 height 13
click at [157, 233] on div at bounding box center [214, 229] width 120 height 13
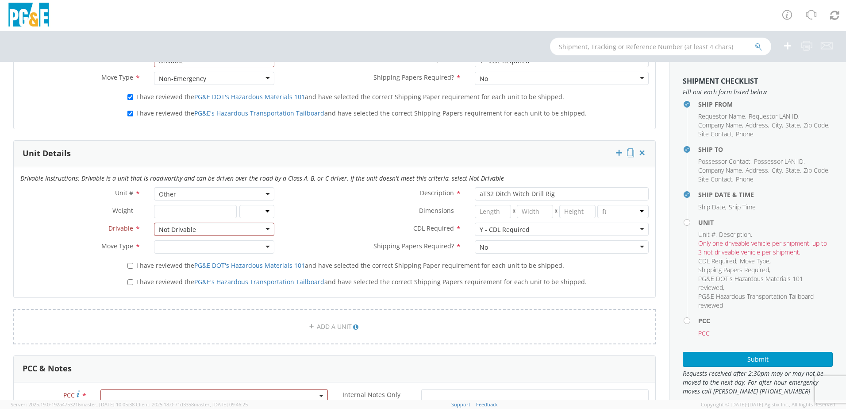
click at [197, 244] on div at bounding box center [214, 246] width 120 height 13
click at [241, 244] on div "Non-Emergency" at bounding box center [214, 246] width 120 height 13
click at [365, 303] on form "Ship From Location Location * [GEOGRAPHIC_DATA] [GEOGRAPHIC_DATA] - [STREET_ADD…" at bounding box center [334, 46] width 643 height 1257
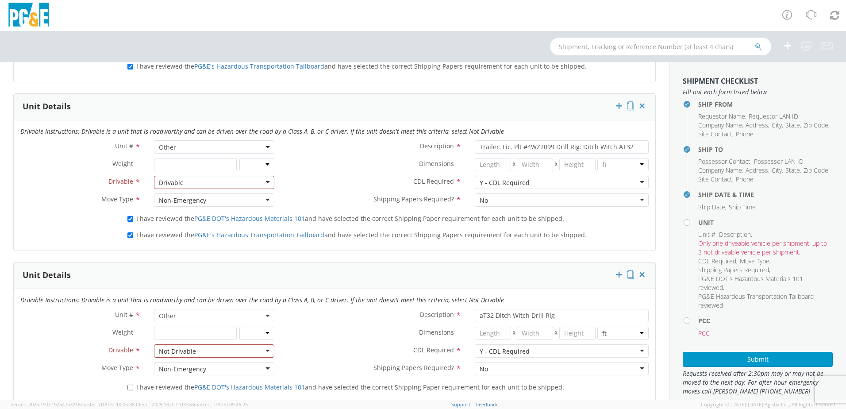
scroll to position [571, 0]
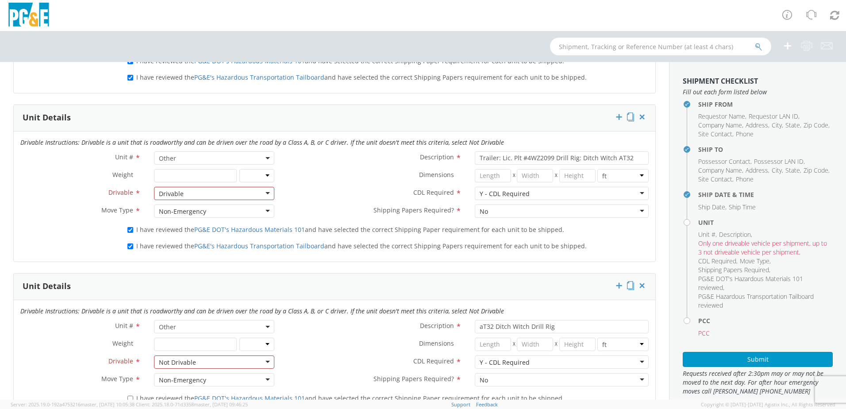
click at [269, 193] on div "Drivable" at bounding box center [214, 193] width 120 height 13
click at [327, 201] on div "CDL Required * Y - CDL Required Y - CDL Required N - CDL Not Required Y - CDL R…" at bounding box center [468, 196] width 374 height 18
click at [266, 210] on div "Non-Emergency" at bounding box center [214, 210] width 120 height 13
click at [320, 220] on div "Shipping Papers Required? * No No No Yes" at bounding box center [468, 213] width 374 height 18
click at [606, 193] on div "Y - CDL Required" at bounding box center [562, 193] width 174 height 13
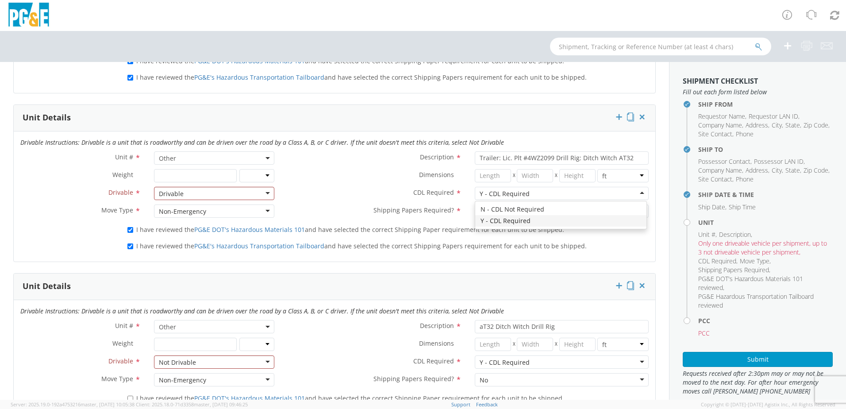
click at [560, 220] on div "Unit # * Other Other Description * Trailer: Lic. Plt #4WZ2099 Drill Rig: Ditch …" at bounding box center [335, 186] width 642 height 71
drag, startPoint x: 572, startPoint y: 192, endPoint x: 570, endPoint y: 196, distance: 4.8
click at [572, 193] on div "Y - CDL Required" at bounding box center [562, 193] width 174 height 13
click at [267, 189] on div "Drivable" at bounding box center [214, 193] width 120 height 13
click at [265, 212] on div "Non-Emergency" at bounding box center [214, 210] width 120 height 13
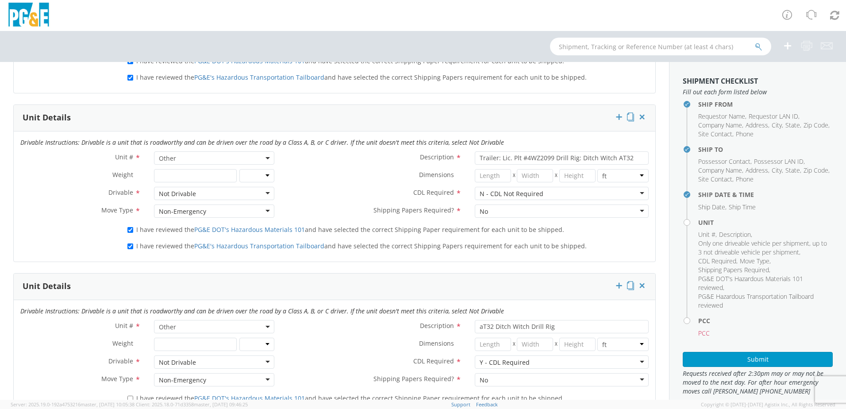
click at [193, 275] on form "Ship From Location Location * [GEOGRAPHIC_DATA] [GEOGRAPHIC_DATA] - [STREET_ADD…" at bounding box center [334, 179] width 643 height 1257
click at [264, 192] on div "Not Drivable" at bounding box center [214, 193] width 120 height 13
click at [534, 197] on div "N - CDL Not Required" at bounding box center [512, 193] width 64 height 9
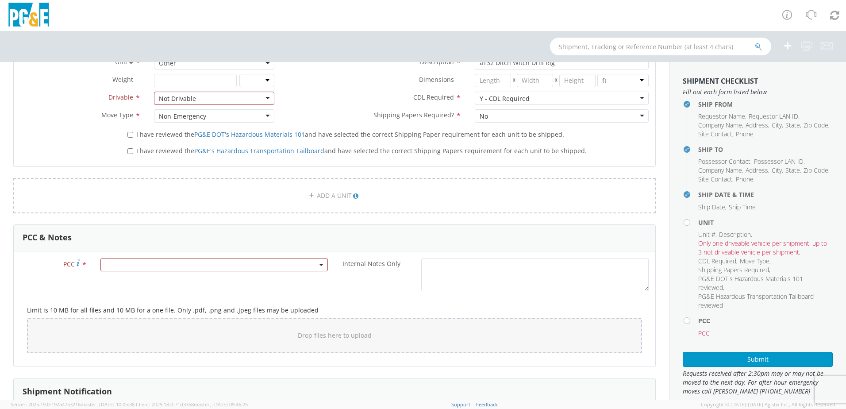
scroll to position [836, 0]
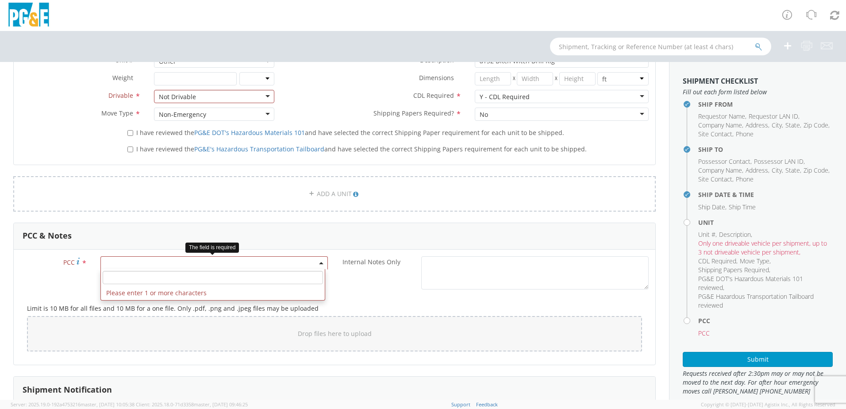
click at [261, 261] on span at bounding box center [214, 262] width 228 height 13
click at [144, 278] on input "number" at bounding box center [213, 277] width 220 height 13
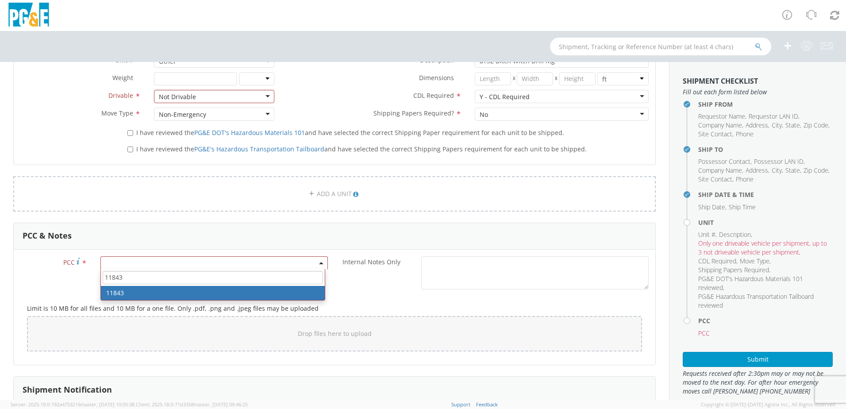
type input "11843"
select select "11843"
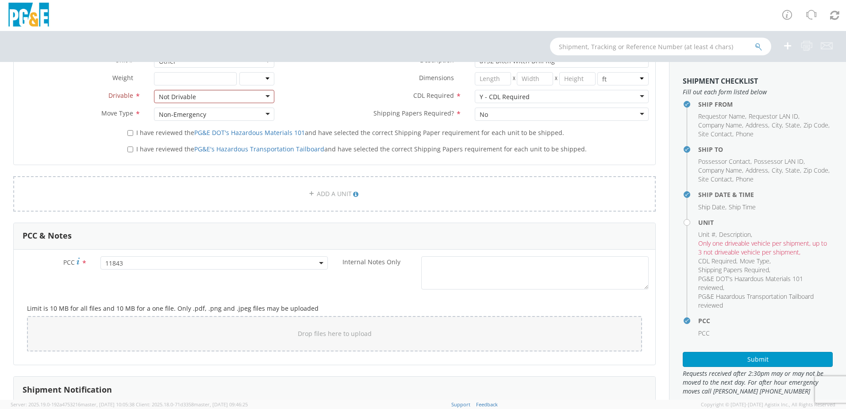
click at [330, 304] on div "Limit is 10 MB for all files and 10 MB for a one file. Only .pdf, .png and .jpe…" at bounding box center [334, 326] width 629 height 64
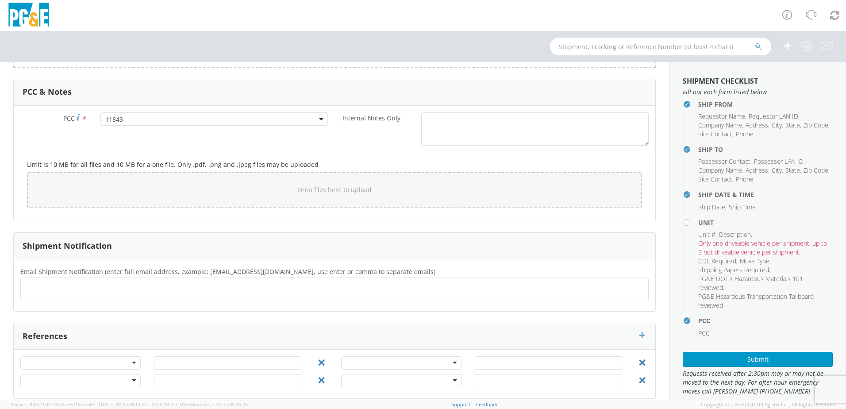
scroll to position [990, 0]
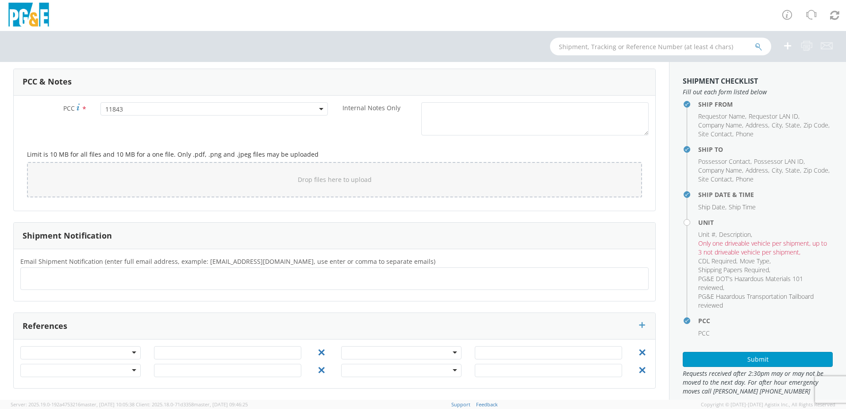
click at [308, 275] on ul at bounding box center [334, 278] width 621 height 15
click at [45, 276] on input "d1b3@@[DOMAIN_NAME]" at bounding box center [51, 278] width 54 height 13
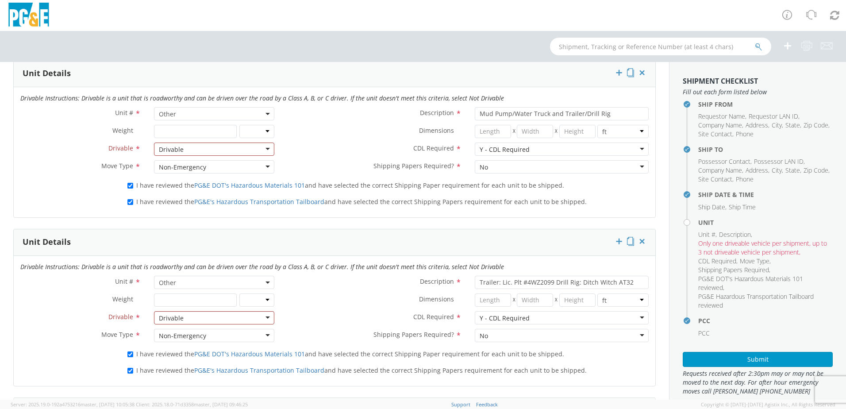
scroll to position [459, 0]
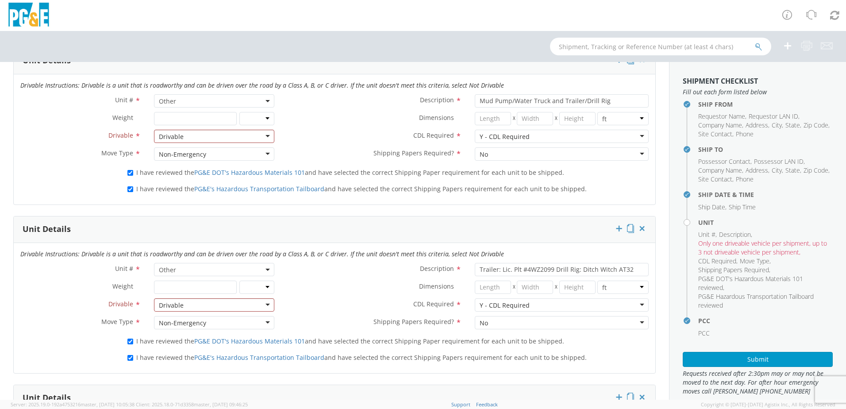
type input "[EMAIL_ADDRESS][DOMAIN_NAME]"
click at [267, 309] on div "Drivable" at bounding box center [214, 304] width 120 height 13
click at [240, 338] on div "Drivable Not Drivable" at bounding box center [213, 326] width 118 height 27
click at [698, 222] on h4 "Unit" at bounding box center [765, 222] width 135 height 7
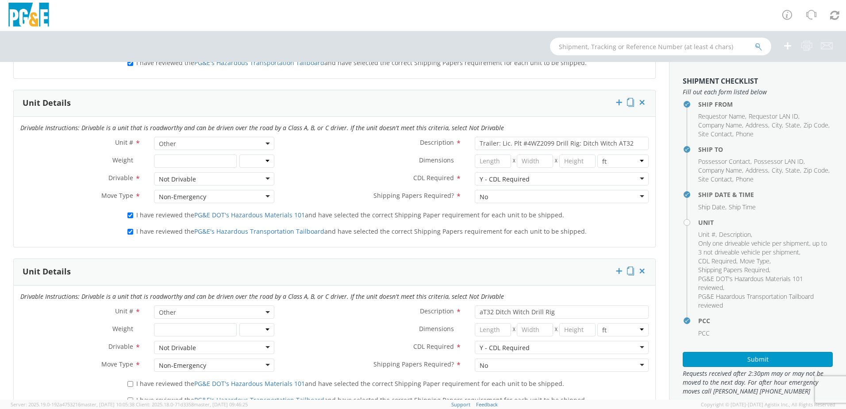
scroll to position [592, 0]
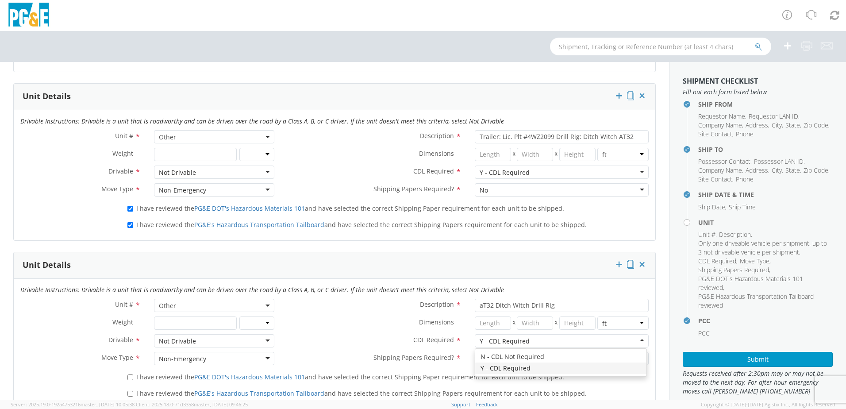
click at [564, 336] on div "Y - CDL Required" at bounding box center [562, 340] width 174 height 13
click at [569, 370] on div "Drivable Instructions: Drivable is a unit that is roadworthy and can be driven …" at bounding box center [335, 344] width 642 height 130
click at [531, 340] on div "Y - CDL Required" at bounding box center [562, 340] width 174 height 13
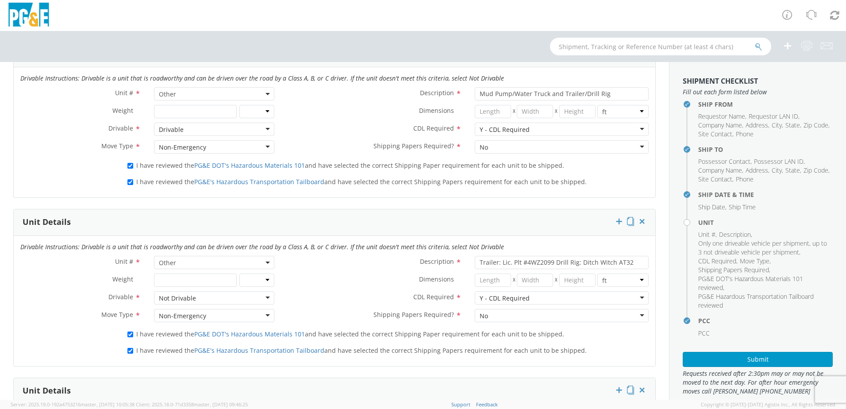
scroll to position [459, 0]
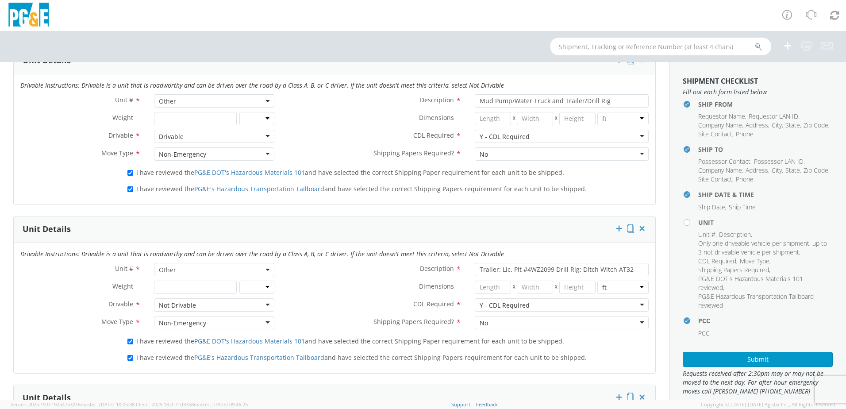
click at [490, 308] on div "Y - CDL Required" at bounding box center [505, 305] width 50 height 9
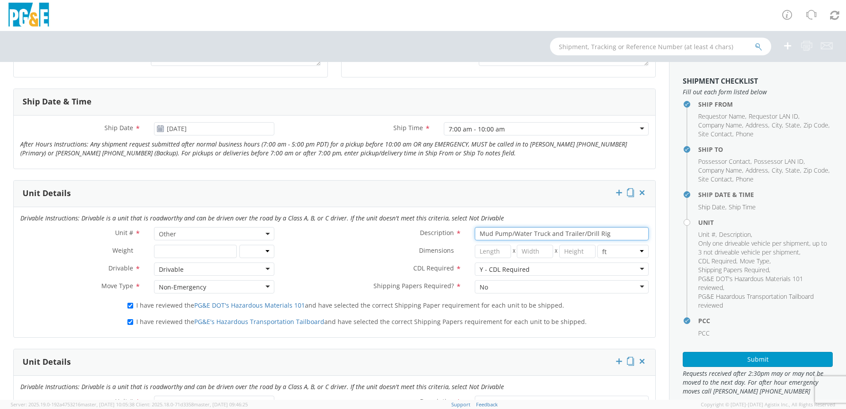
drag, startPoint x: 611, startPoint y: 233, endPoint x: 546, endPoint y: 240, distance: 65.4
click at [546, 240] on input "Mud Pump/Water Truck and Trailer/Drill Rig" at bounding box center [562, 233] width 174 height 13
click at [194, 250] on input "number" at bounding box center [195, 251] width 82 height 13
click at [548, 284] on div "No" at bounding box center [562, 286] width 174 height 13
click at [488, 285] on div "No" at bounding box center [562, 286] width 174 height 13
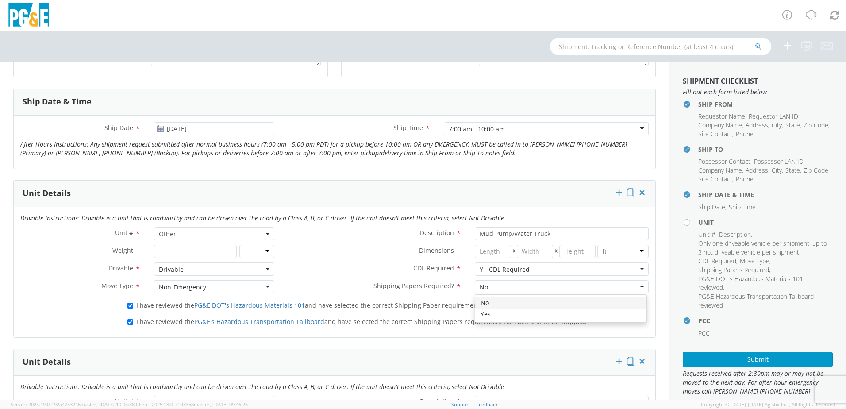
click at [508, 284] on div "No" at bounding box center [562, 286] width 174 height 13
click at [346, 281] on label "Shipping Papers Required? *" at bounding box center [374, 286] width 187 height 12
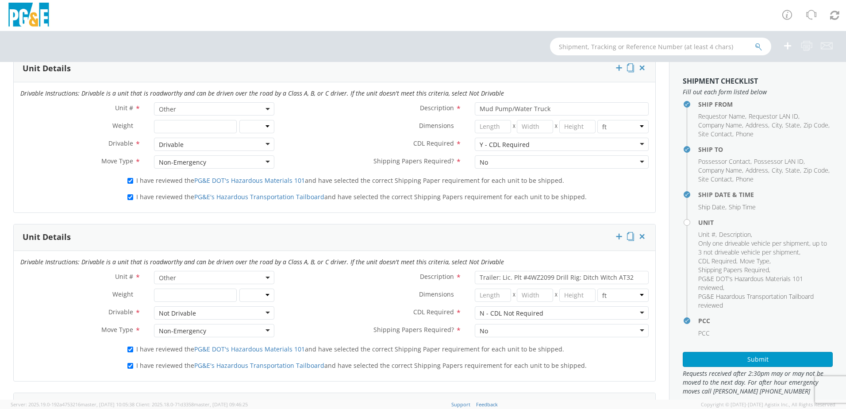
scroll to position [459, 0]
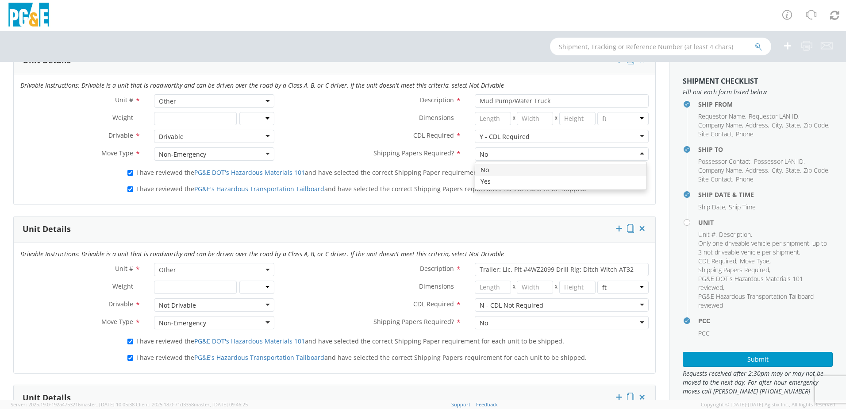
click at [504, 155] on div "No" at bounding box center [562, 153] width 174 height 13
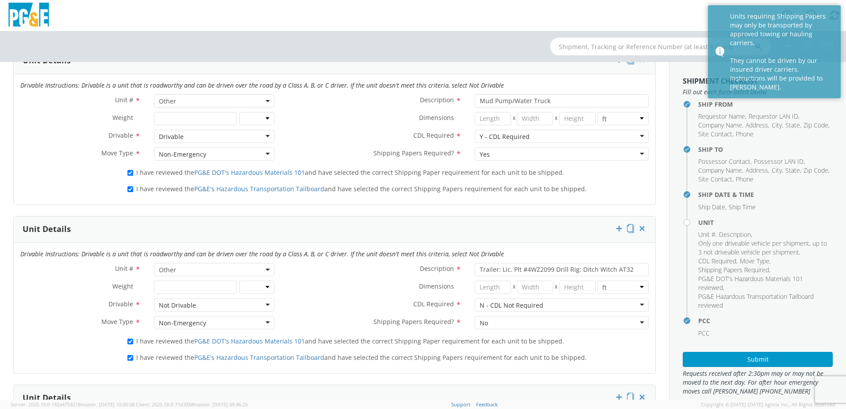
click at [483, 156] on div "Yes" at bounding box center [485, 154] width 10 height 9
click at [475, 267] on input "Trailer: Lic. Plt #4WZ2099 Drill Rig: Ditch Witch AT32" at bounding box center [562, 269] width 174 height 13
click at [181, 266] on span "Other" at bounding box center [214, 270] width 111 height 8
click at [181, 280] on input "search" at bounding box center [213, 284] width 115 height 13
click at [556, 99] on input "Mud Pump/Water Truck" at bounding box center [562, 100] width 174 height 13
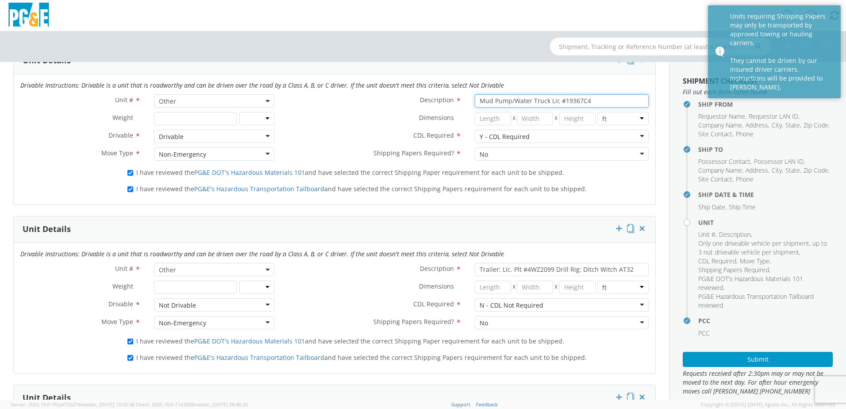
type input "Mud Pump/Water Truck Lic #19367C4"
click at [267, 99] on span at bounding box center [268, 100] width 2 height 13
click at [235, 109] on input "search" at bounding box center [213, 115] width 115 height 13
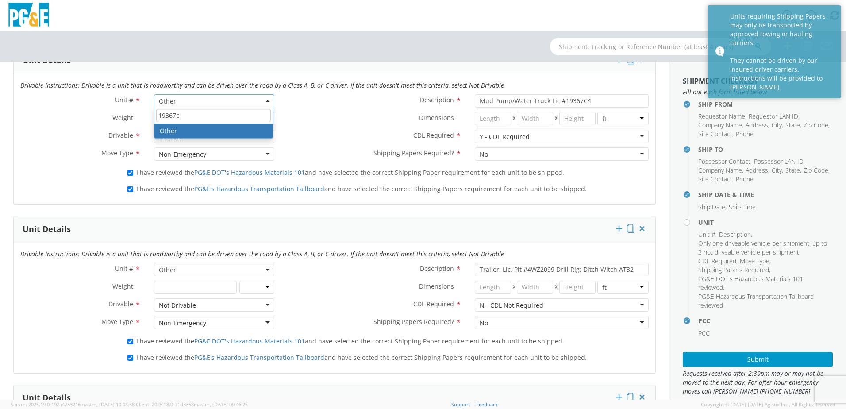
type input "19367c4"
click at [197, 115] on input "19367c4" at bounding box center [213, 115] width 115 height 13
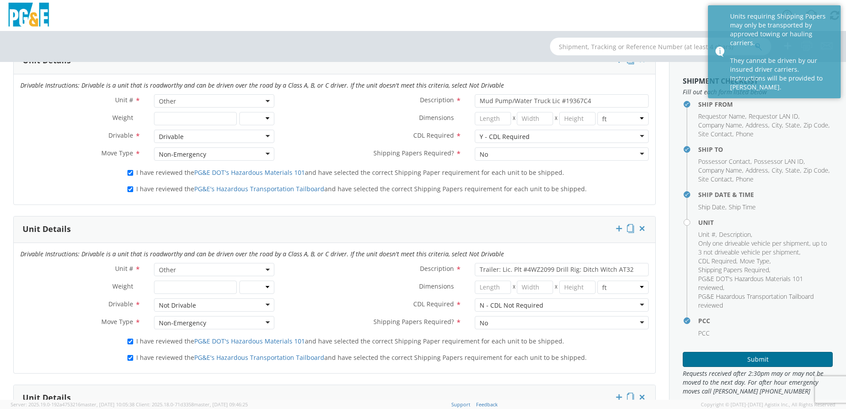
click at [765, 357] on button "Submit" at bounding box center [758, 359] width 150 height 15
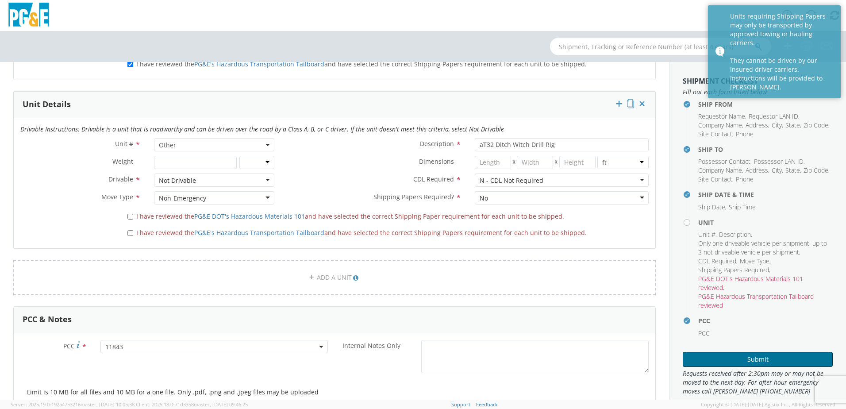
scroll to position [797, 0]
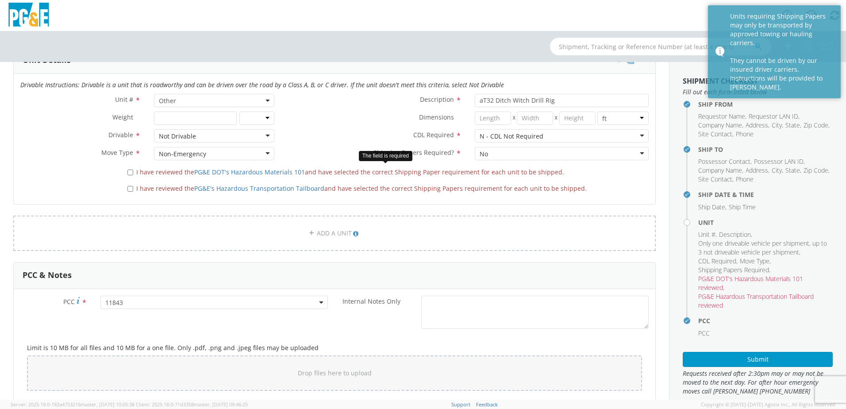
click at [132, 174] on label "I have reviewed the PG&E DOT's Hazardous Materials 101 and have selected the co…" at bounding box center [346, 171] width 439 height 10
click at [132, 174] on input "I have reviewed the PG&E DOT's Hazardous Materials 101 and have selected the co…" at bounding box center [130, 173] width 6 height 6
checkbox input "true"
click at [128, 188] on input "I have reviewed the PG&E's Hazardous Transportation Tailboard and have selected…" at bounding box center [130, 189] width 6 height 6
checkbox input "true"
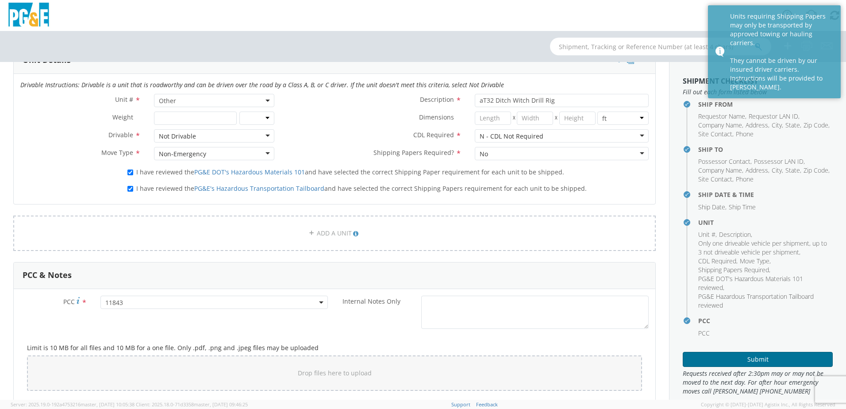
click at [767, 364] on button "Submit" at bounding box center [758, 359] width 150 height 15
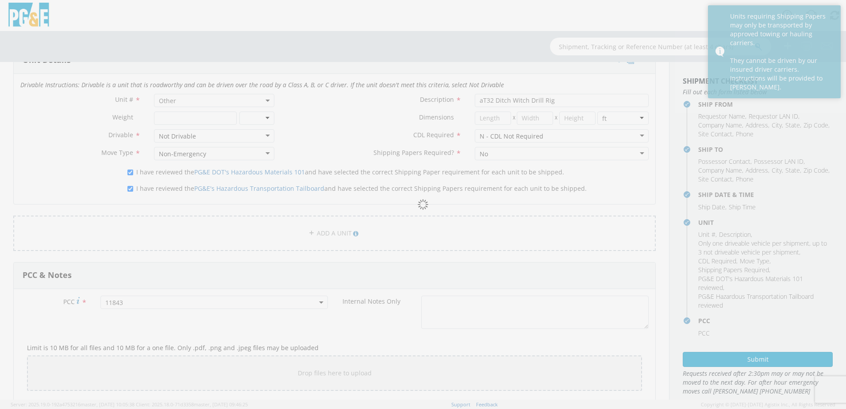
click at [296, 255] on div at bounding box center [423, 204] width 846 height 409
click at [371, 149] on div at bounding box center [423, 204] width 846 height 409
click at [372, 147] on div at bounding box center [423, 204] width 846 height 409
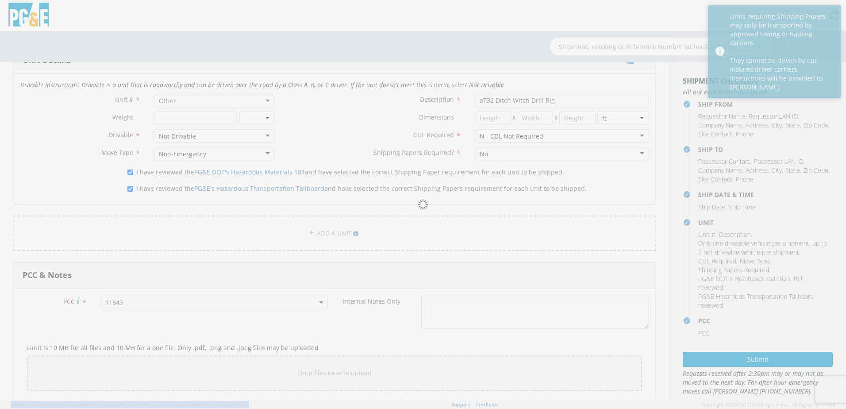
click at [372, 147] on div at bounding box center [423, 204] width 846 height 409
